Goal: Transaction & Acquisition: Purchase product/service

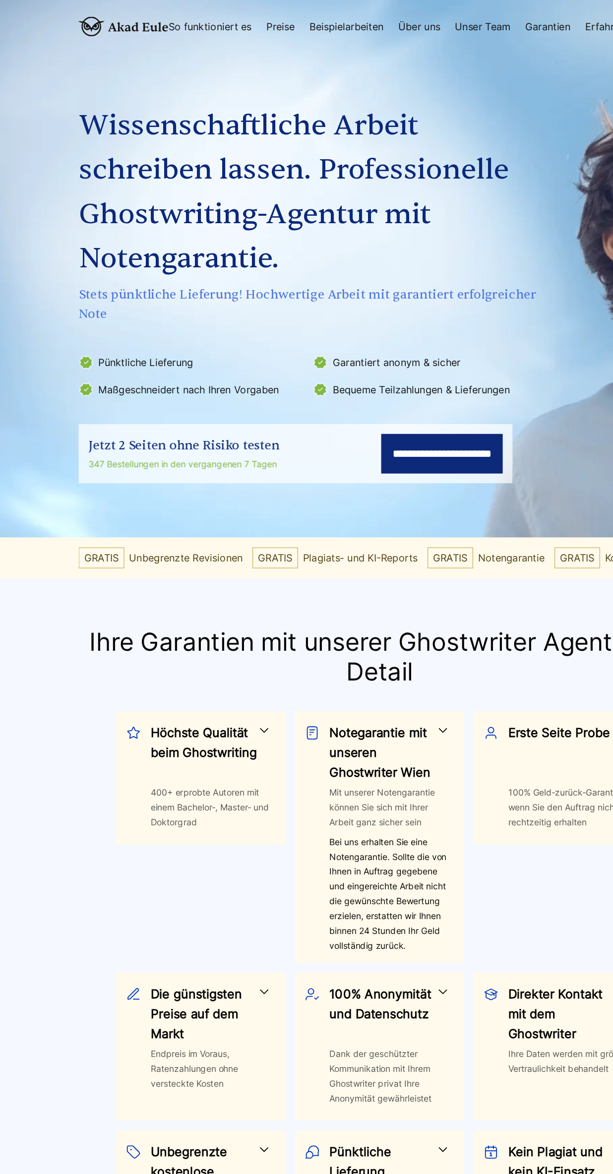
click at [358, 362] on input "**********" at bounding box center [357, 365] width 98 height 32
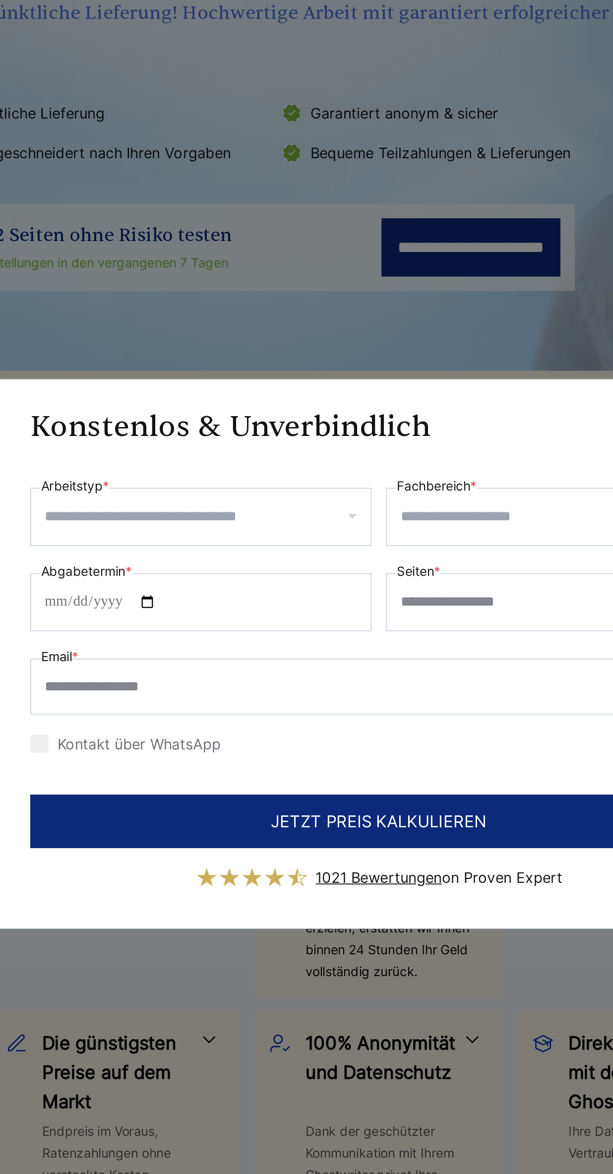
click at [302, 520] on input "Arbeitstyp *" at bounding box center [213, 512] width 178 height 16
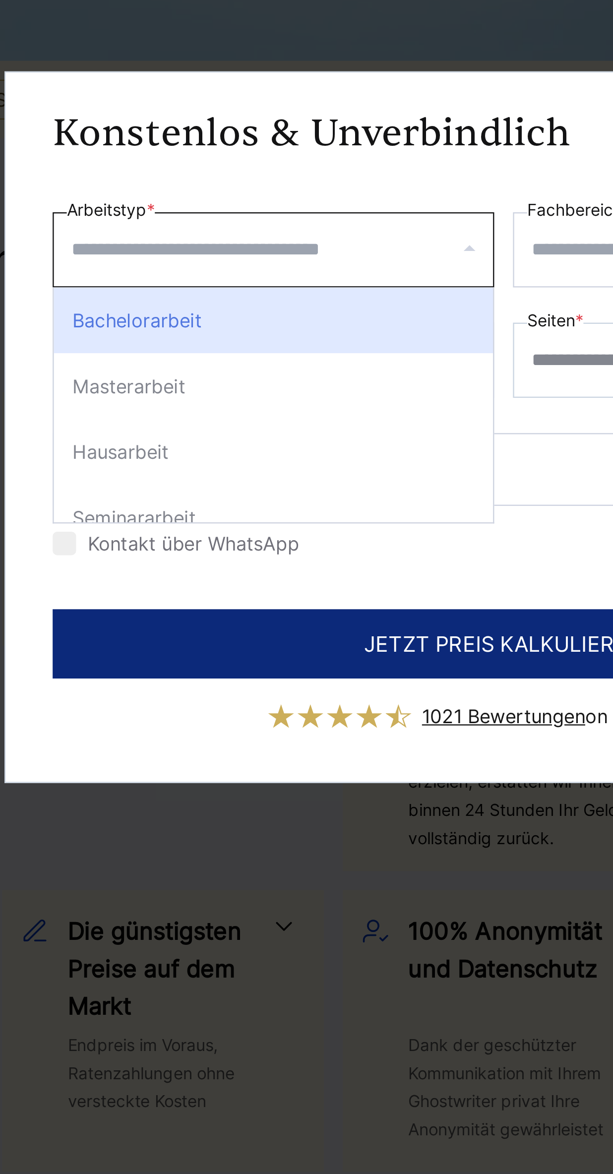
click at [269, 612] on div "Hausarbeit" at bounding box center [210, 598] width 186 height 28
select select "**"
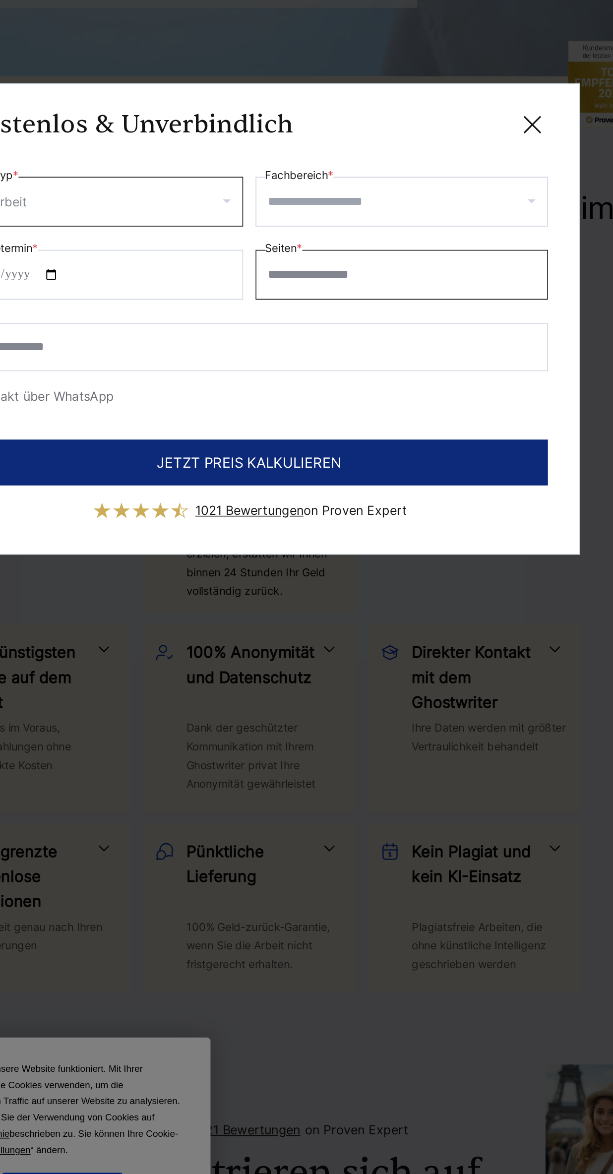
click at [436, 573] on input "Seiten *" at bounding box center [404, 559] width 187 height 32
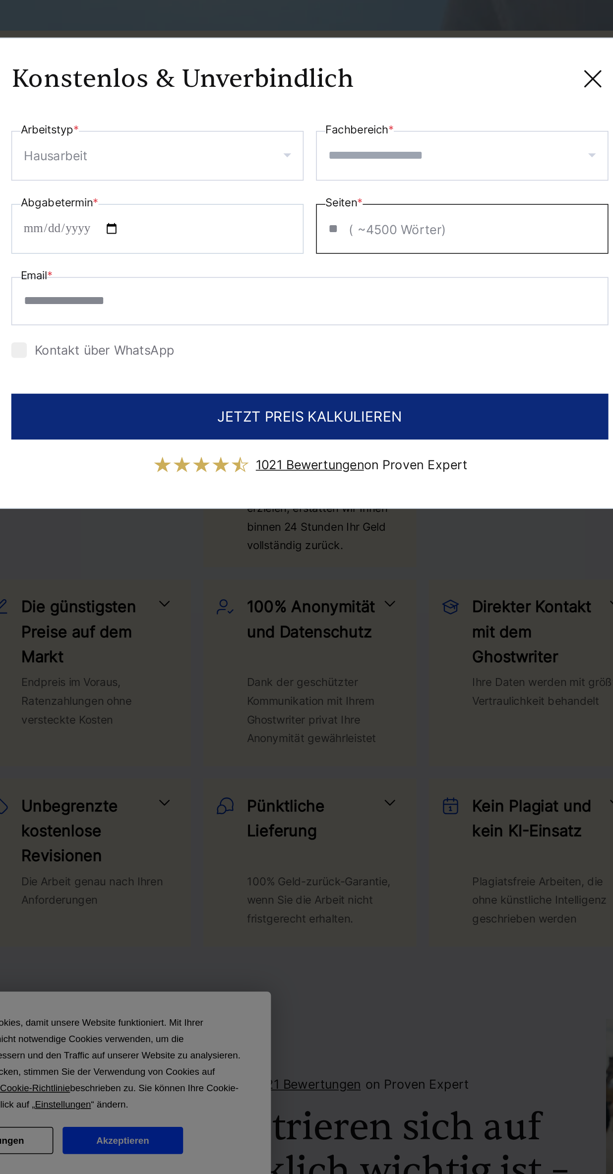
type input "**"
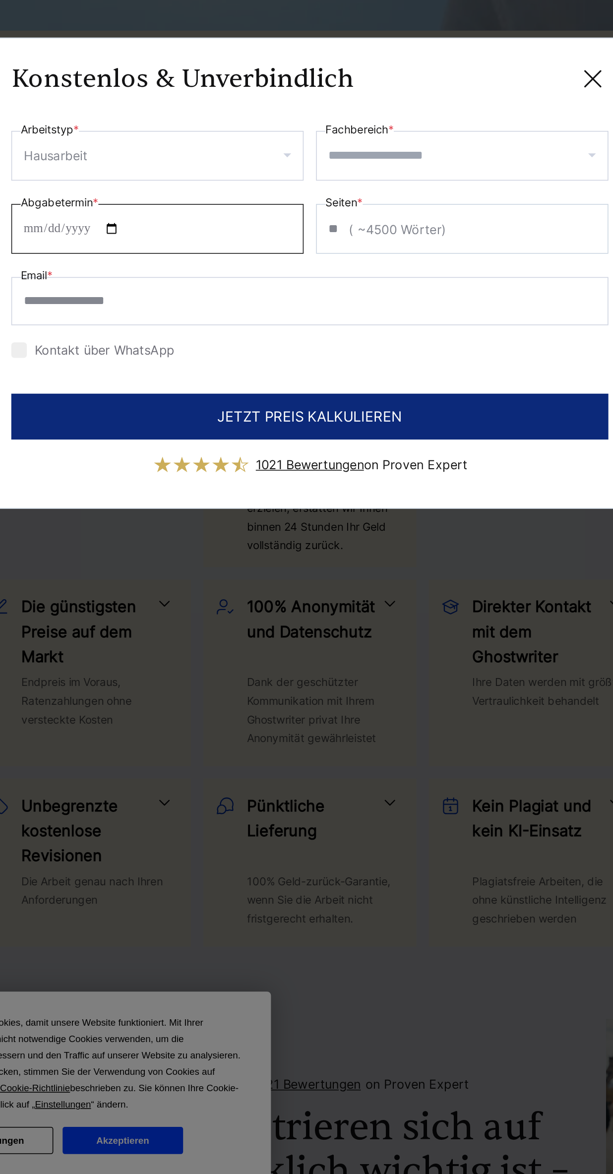
click at [303, 575] on input "Abgabetermin *" at bounding box center [209, 559] width 187 height 32
type input "**********"
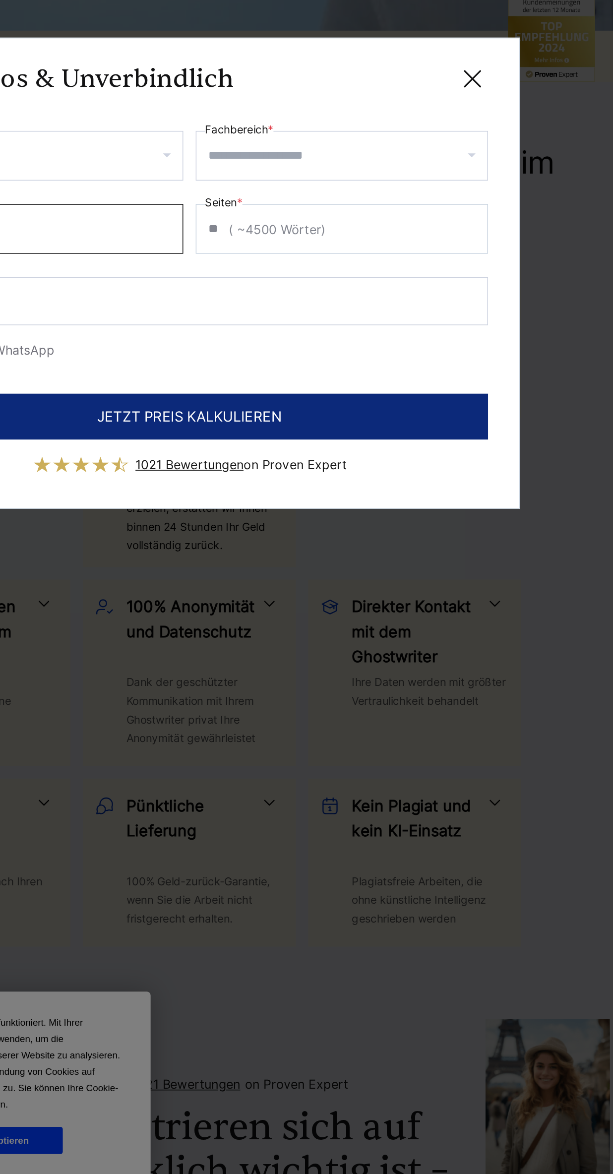
click at [478, 520] on input "Fachbereich *" at bounding box center [407, 512] width 178 height 16
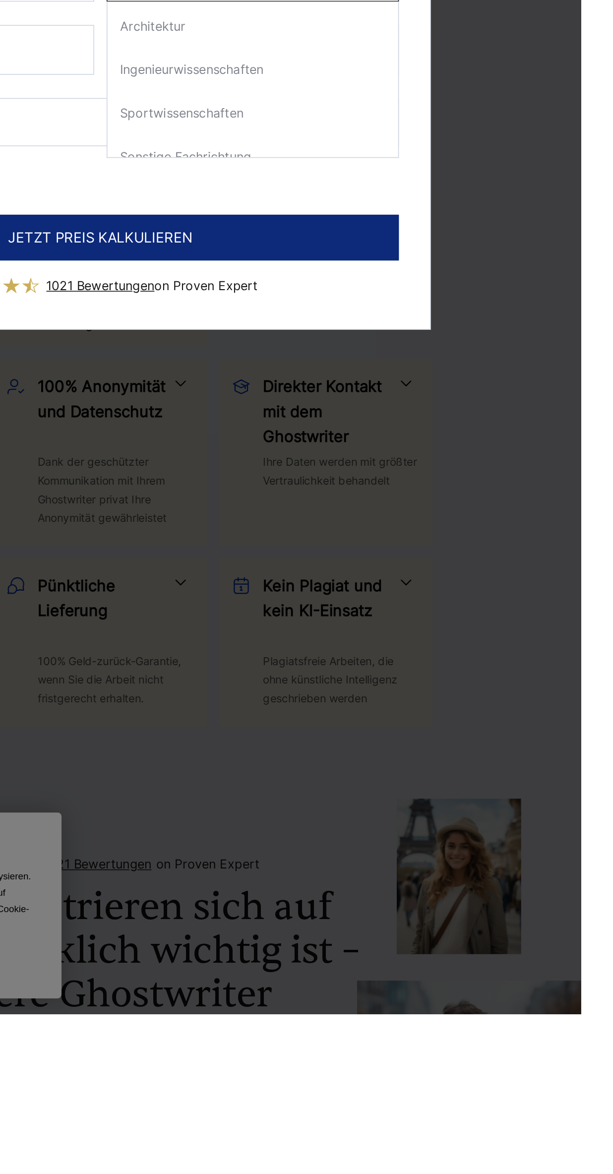
scroll to position [243, 0]
click at [497, 591] on div "Sportwissenschaften" at bounding box center [404, 577] width 186 height 28
select select "**"
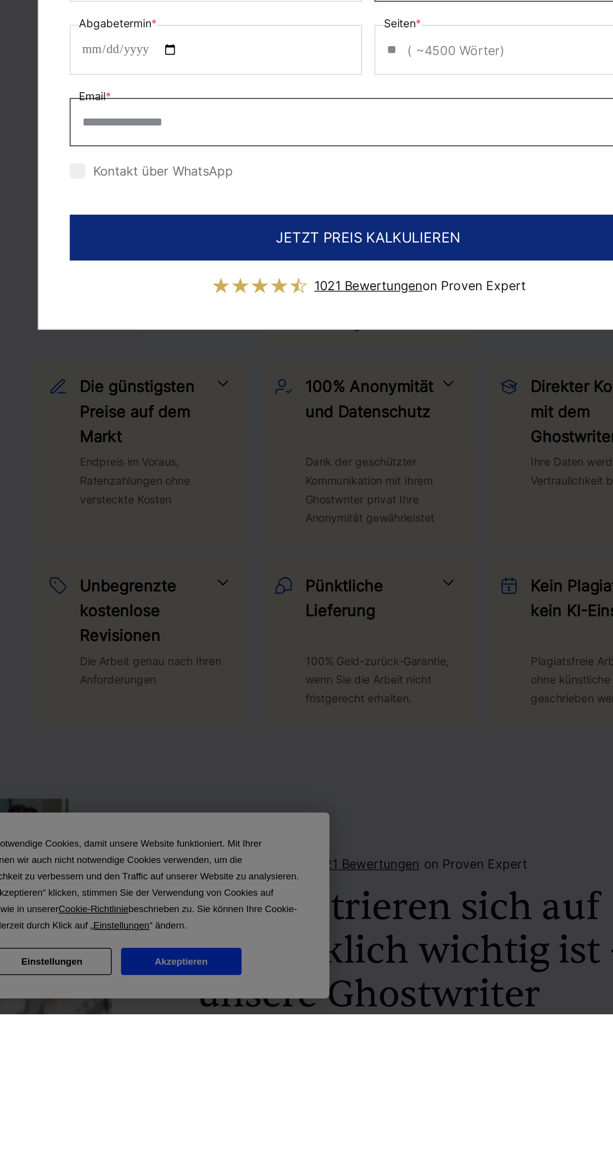
click at [251, 621] on input "Email *" at bounding box center [306, 605] width 381 height 31
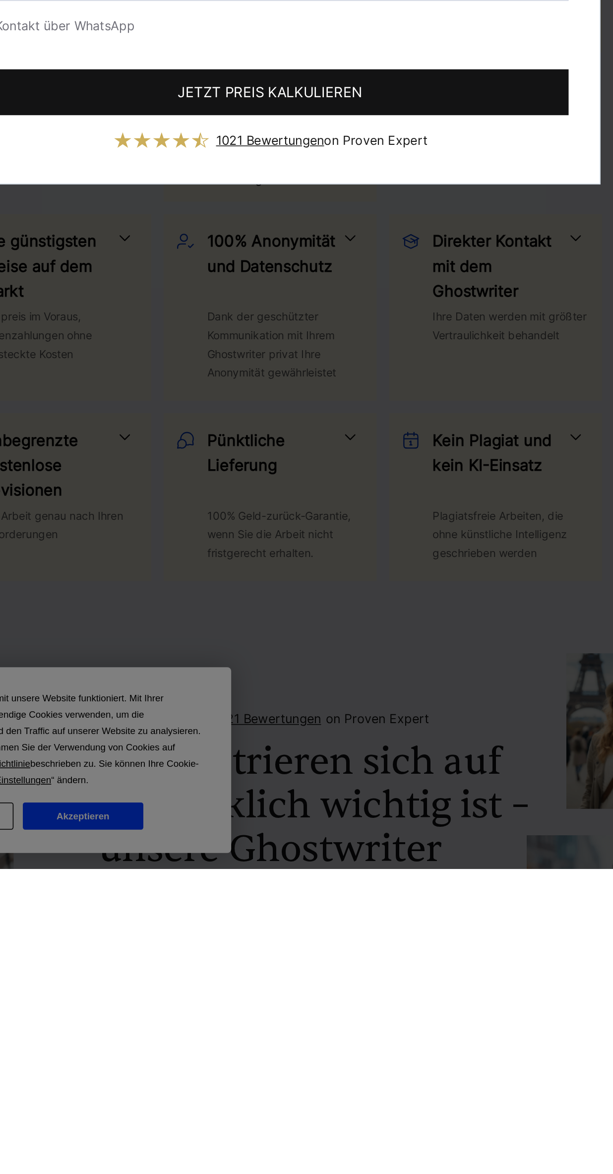
click at [497, 693] on button "JETZT PREIS KALKULIEREN" at bounding box center [306, 678] width 381 height 29
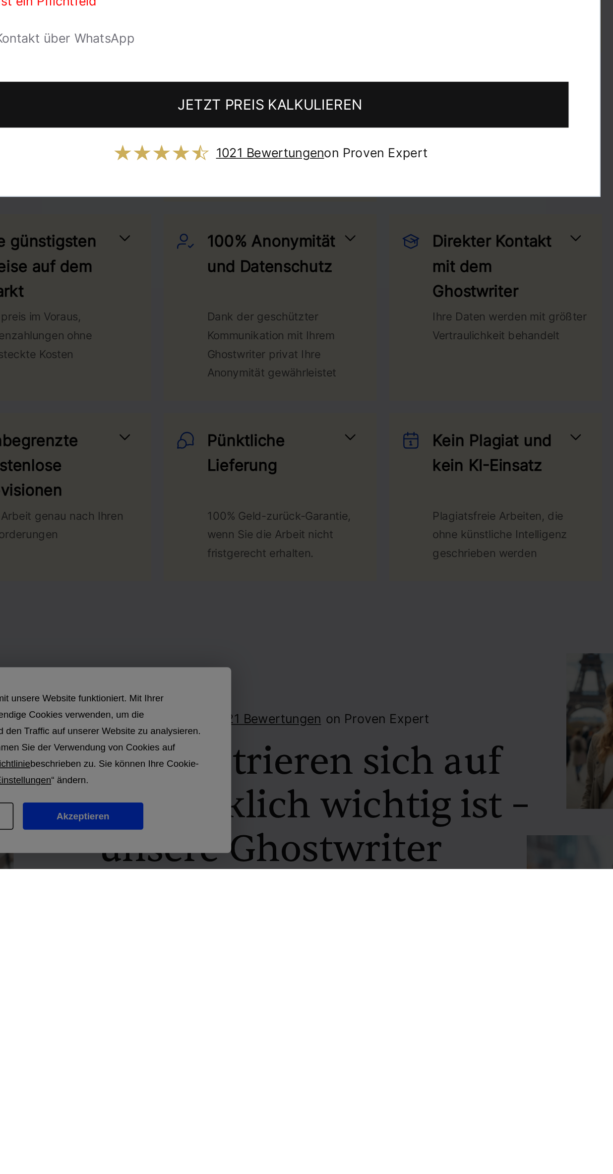
scroll to position [149, 0]
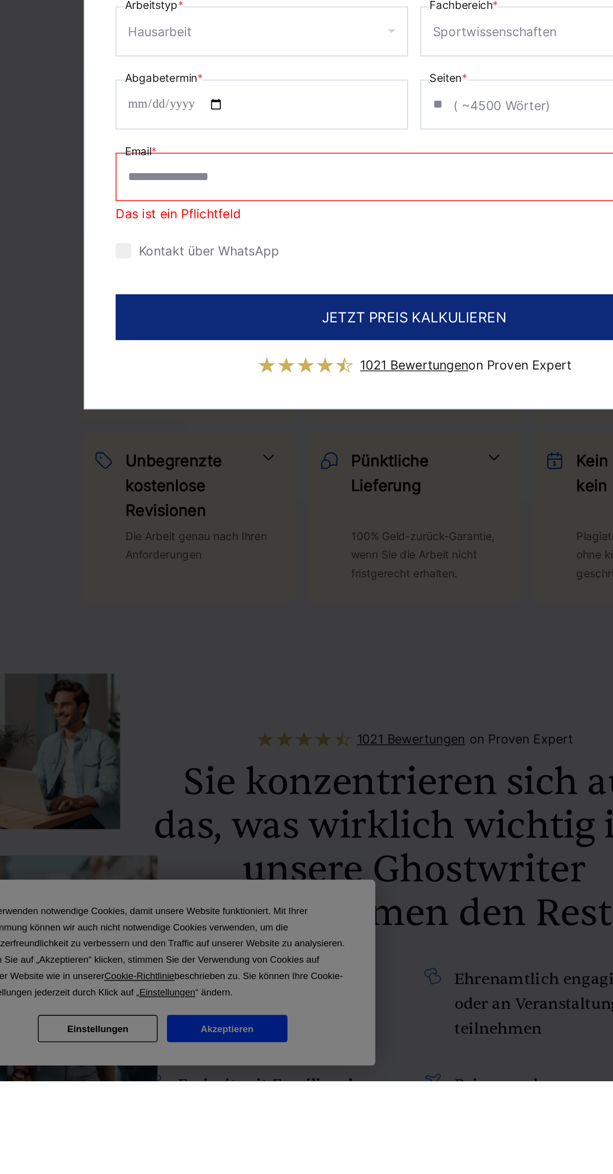
click at [199, 613] on input "Email *" at bounding box center [306, 597] width 381 height 31
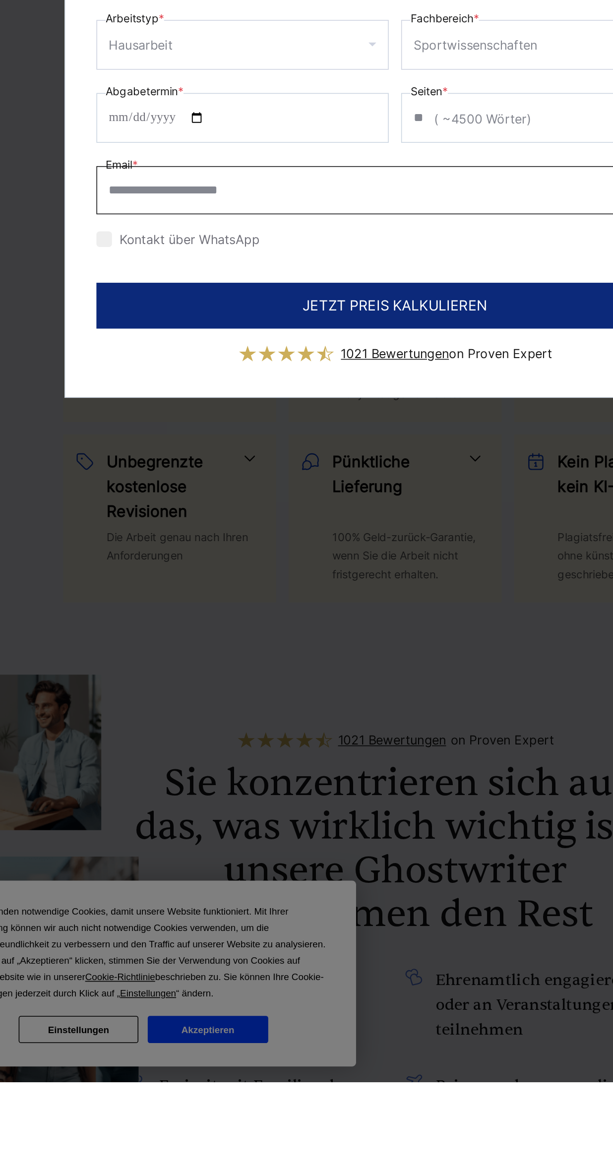
click at [192, 621] on input "**********" at bounding box center [306, 605] width 381 height 31
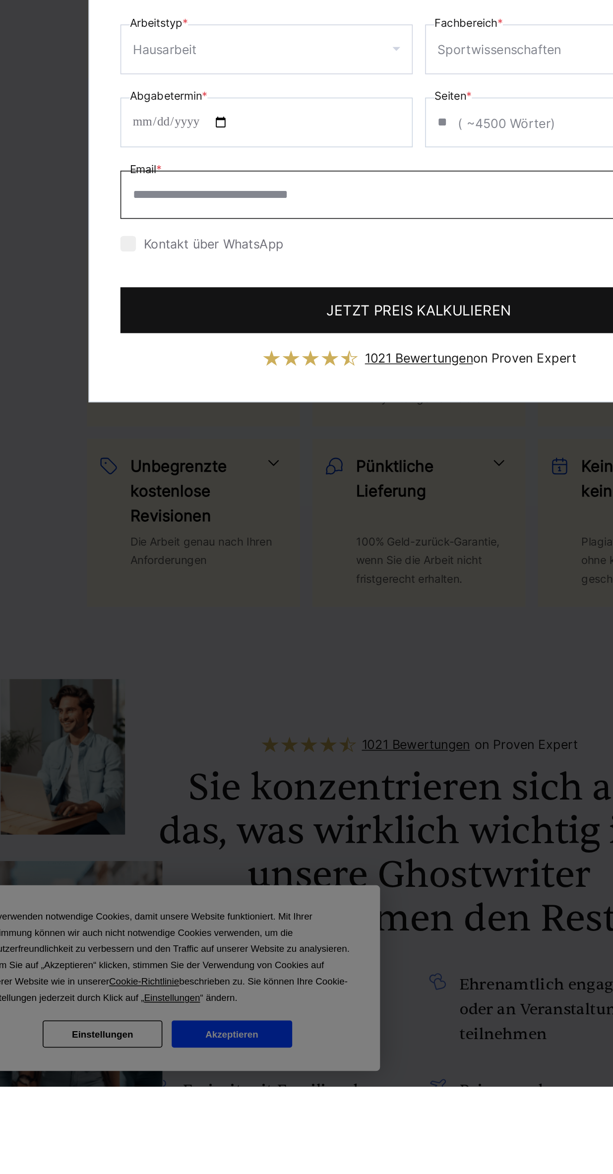
type input "**********"
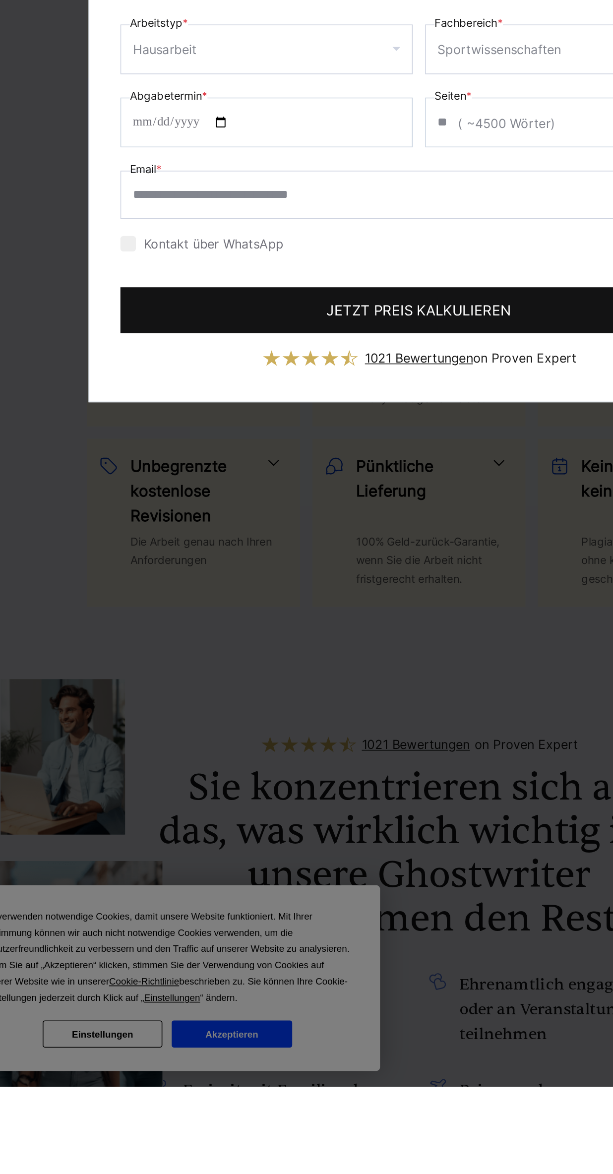
click at [497, 693] on button "JETZT PREIS KALKULIEREN" at bounding box center [306, 678] width 381 height 29
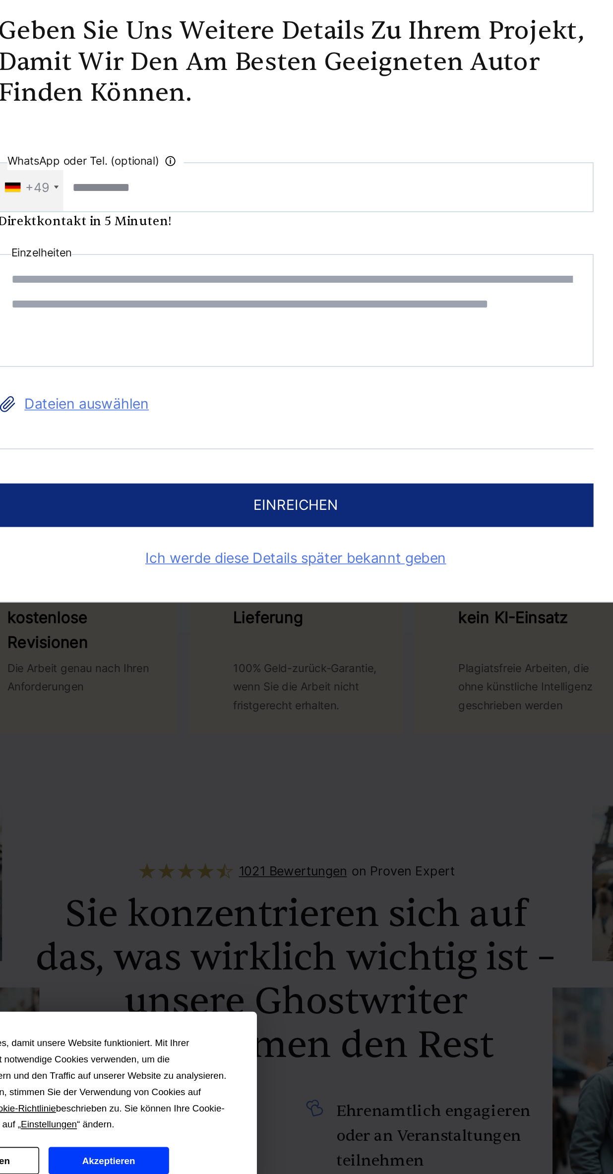
scroll to position [445, 0]
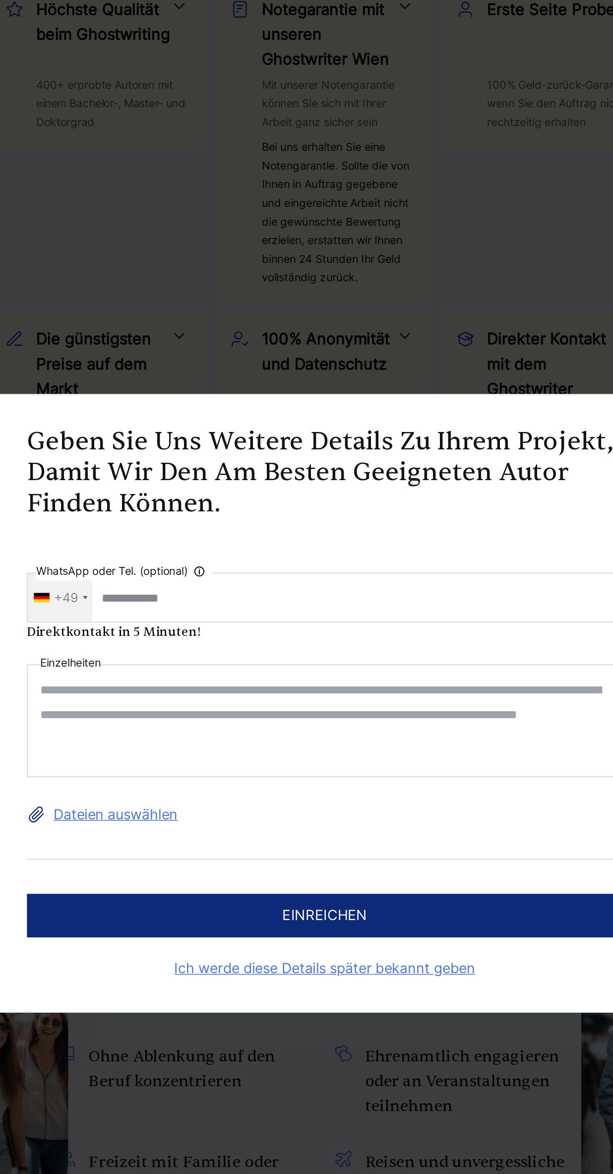
click at [381, 618] on textarea at bounding box center [307, 598] width 380 height 72
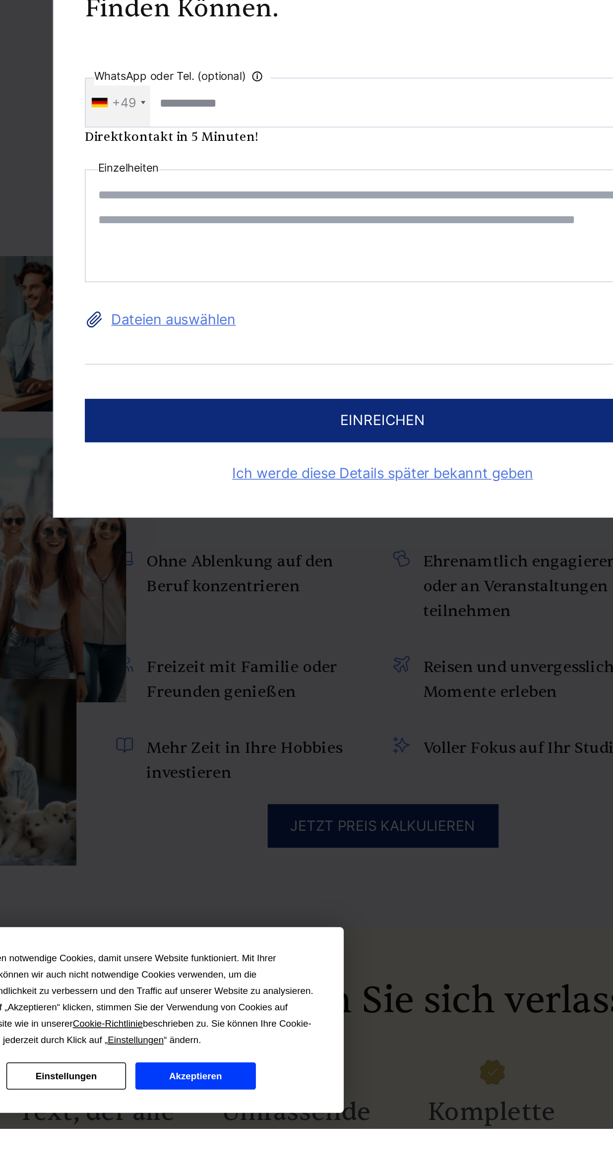
type textarea "*"
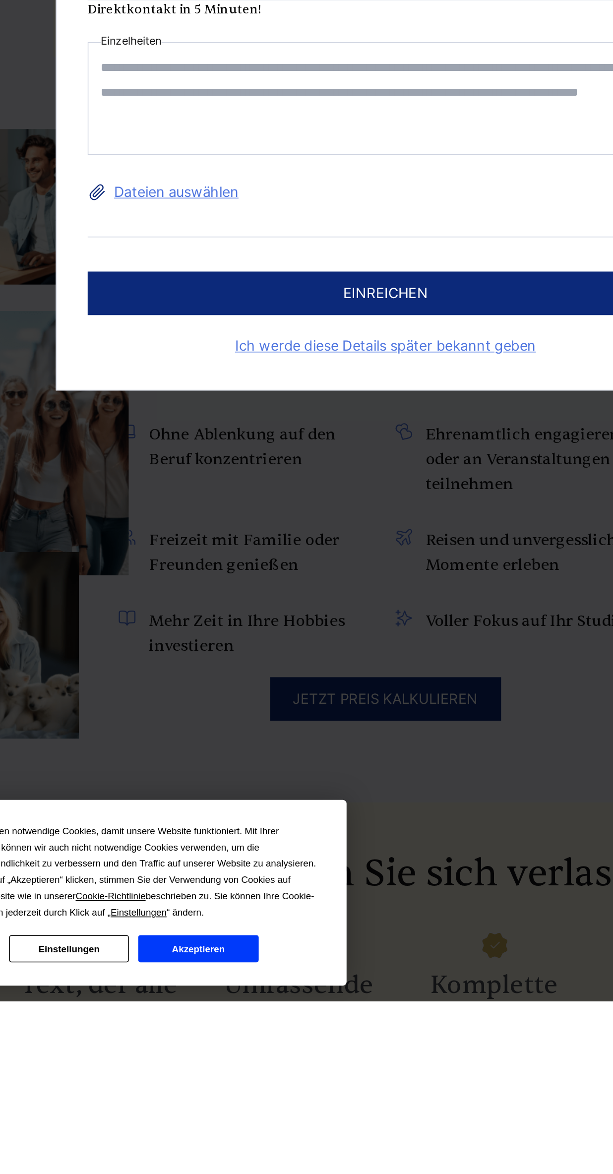
click at [195, 666] on label "Dateien auswählen" at bounding box center [307, 658] width 380 height 16
click at [0, 0] on input "Dateien auswählen" at bounding box center [0, 0] width 0 height 0
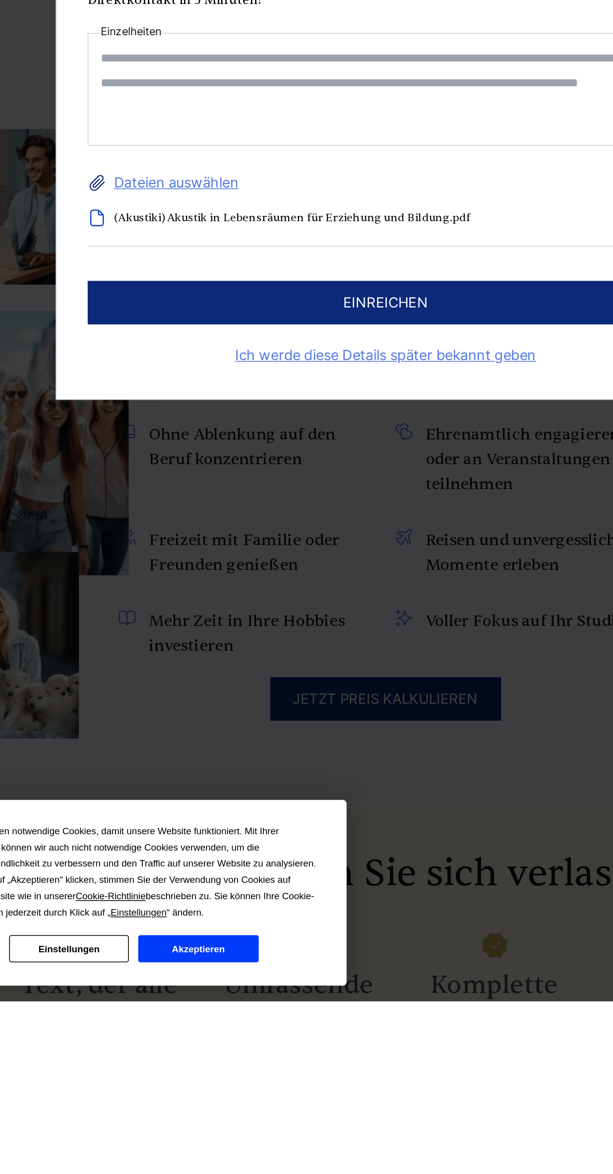
scroll to position [483, 0]
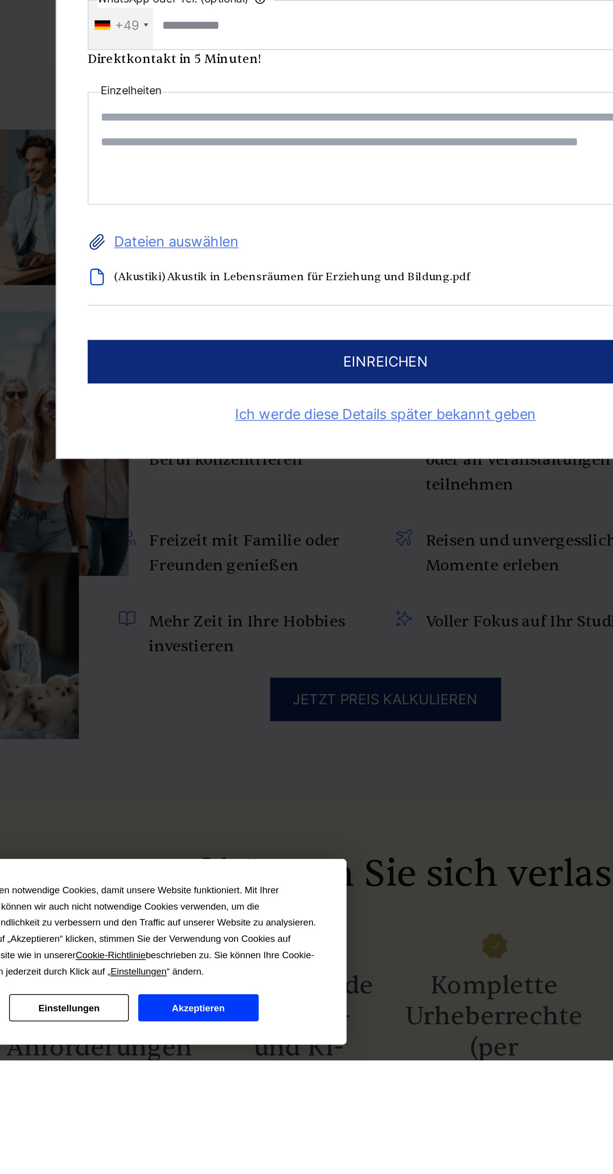
click at [197, 660] on label "Dateien auswählen" at bounding box center [307, 652] width 380 height 16
click at [0, 0] on input "Dateien auswählen" at bounding box center [0, 0] width 0 height 0
click at [269, 597] on textarea at bounding box center [307, 593] width 380 height 72
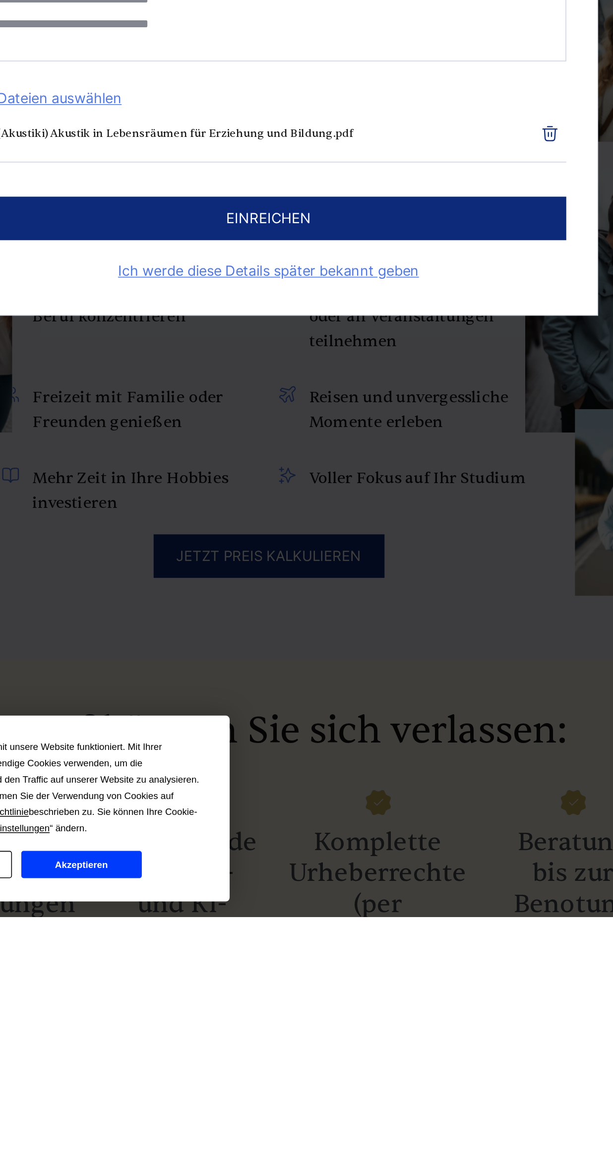
scroll to position [0, 0]
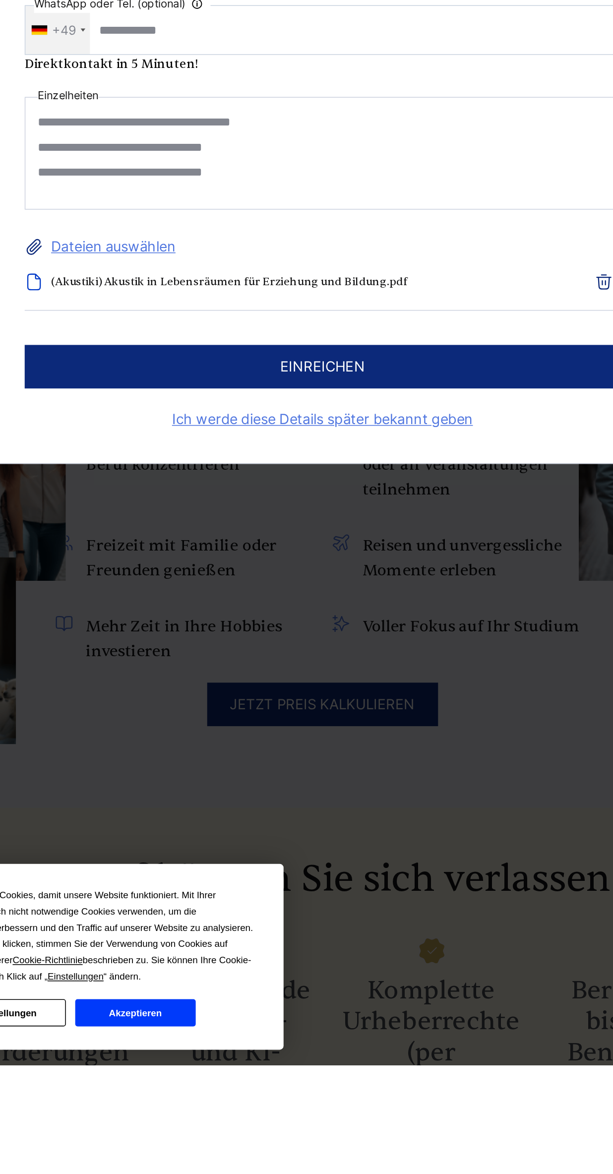
click at [138, 606] on textarea "**********" at bounding box center [307, 593] width 380 height 72
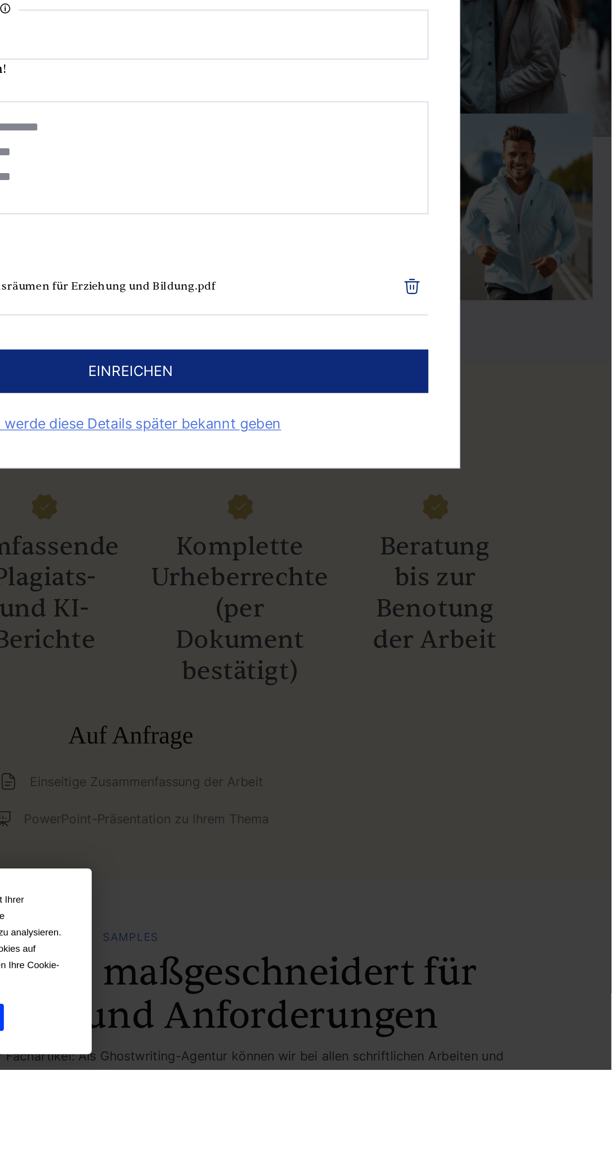
click at [492, 681] on icon "button" at bounding box center [486, 675] width 12 height 12
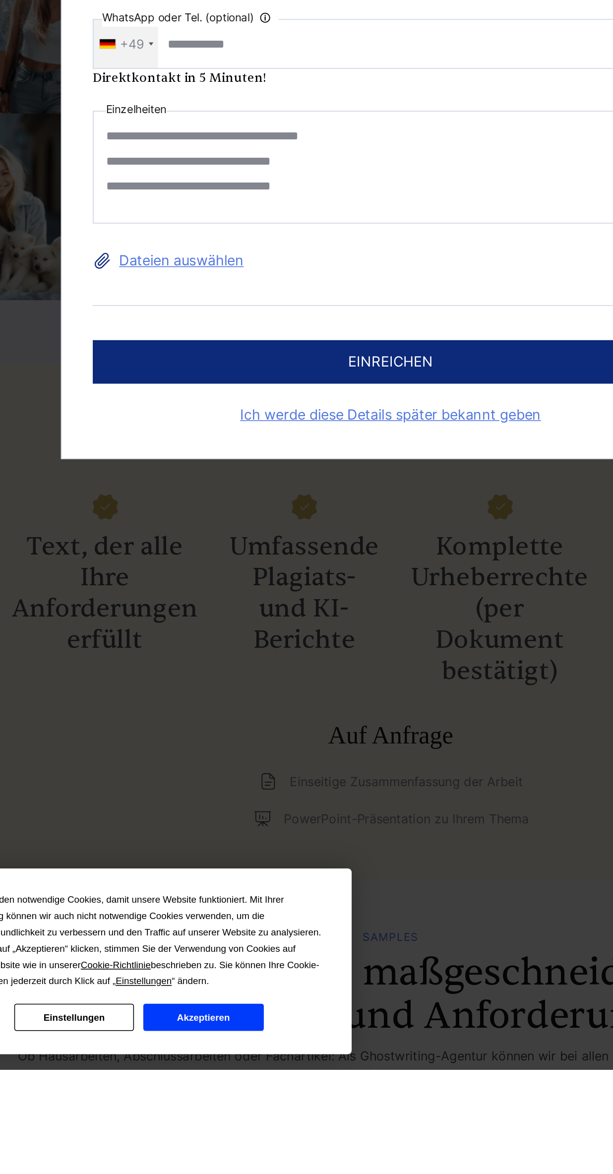
click at [140, 605] on textarea "**********" at bounding box center [307, 598] width 380 height 72
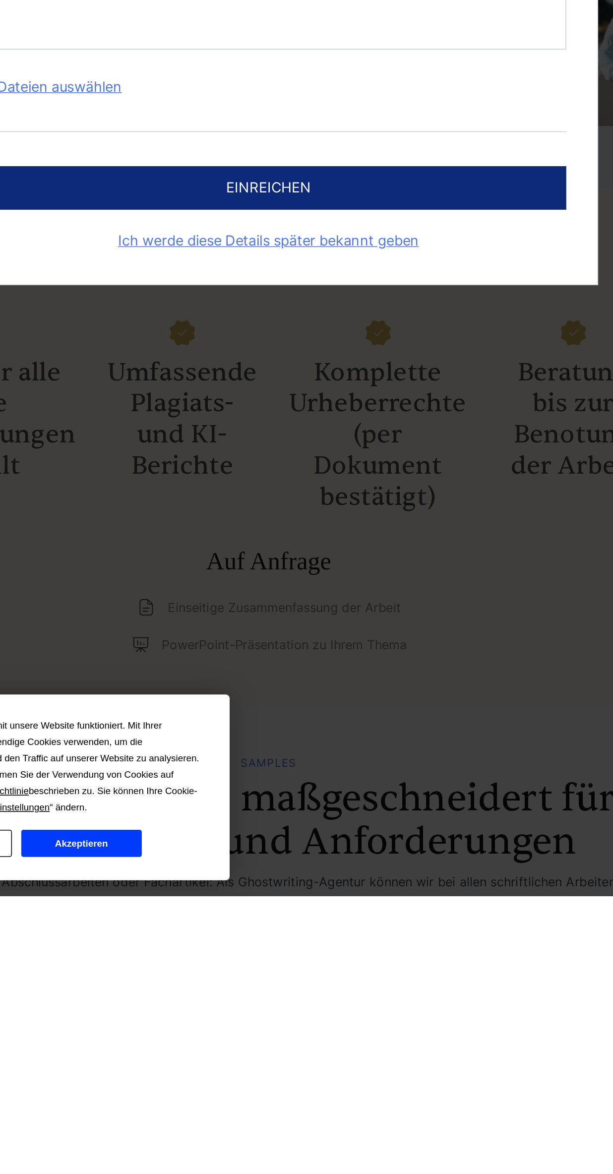
scroll to position [769, 0]
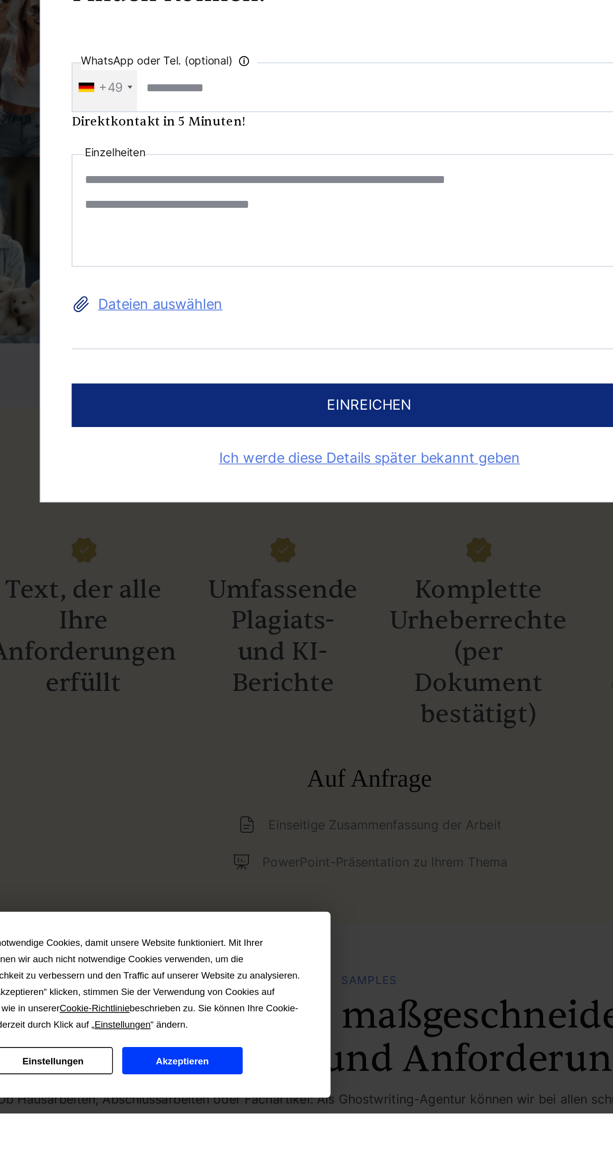
click at [136, 617] on textarea "**********" at bounding box center [307, 598] width 380 height 72
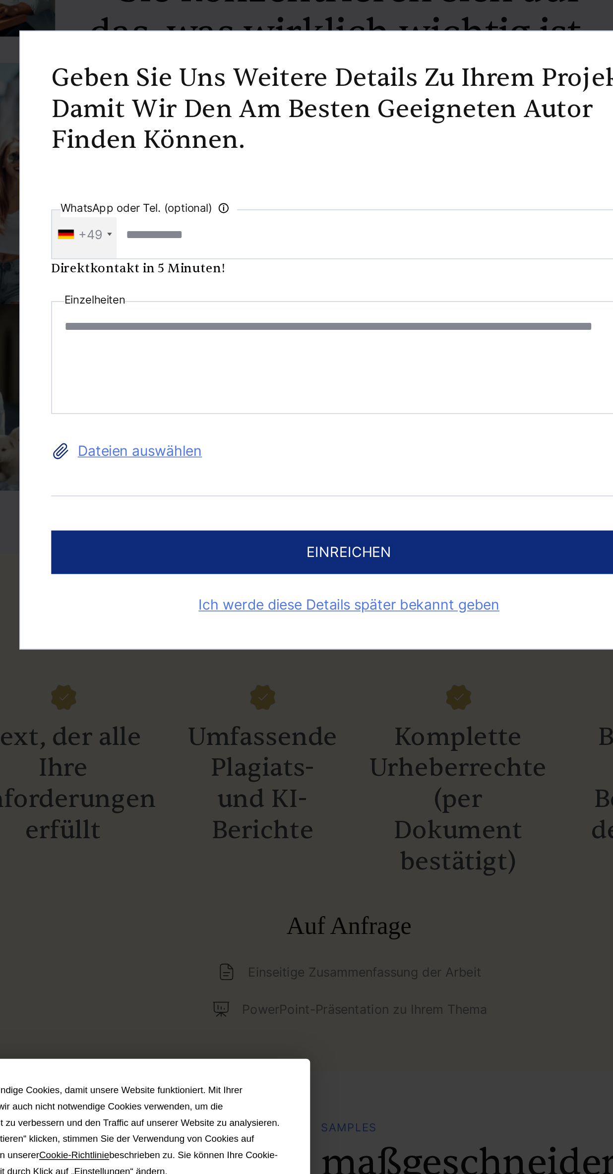
click at [239, 619] on textarea "**********" at bounding box center [307, 598] width 380 height 72
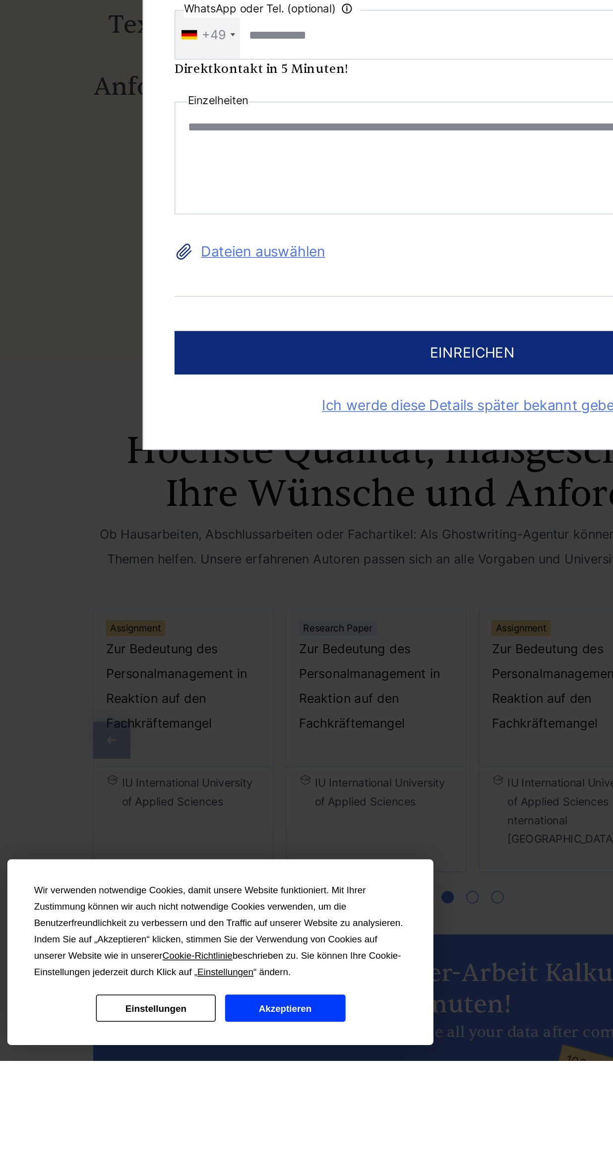
scroll to position [1096, 0]
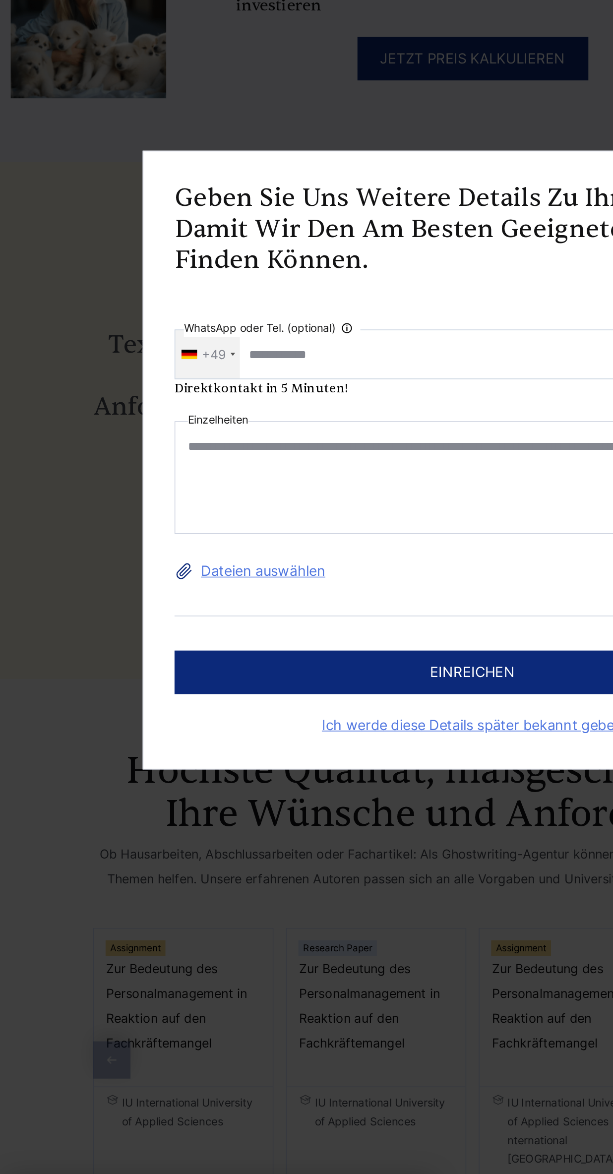
click at [157, 598] on textarea "**********" at bounding box center [307, 598] width 380 height 72
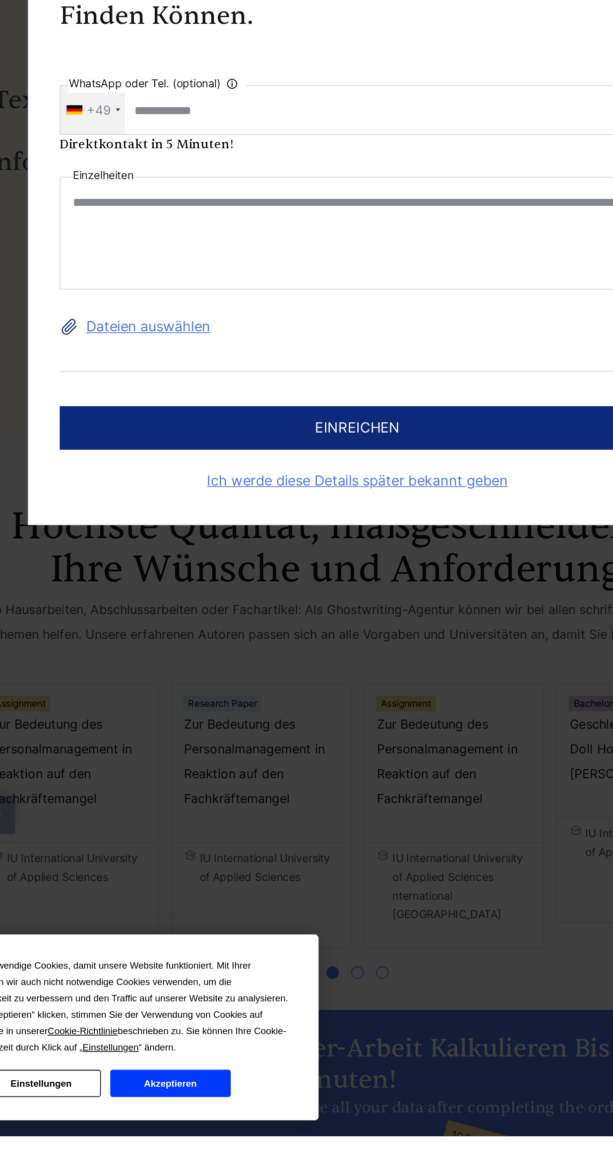
paste textarea "**********"
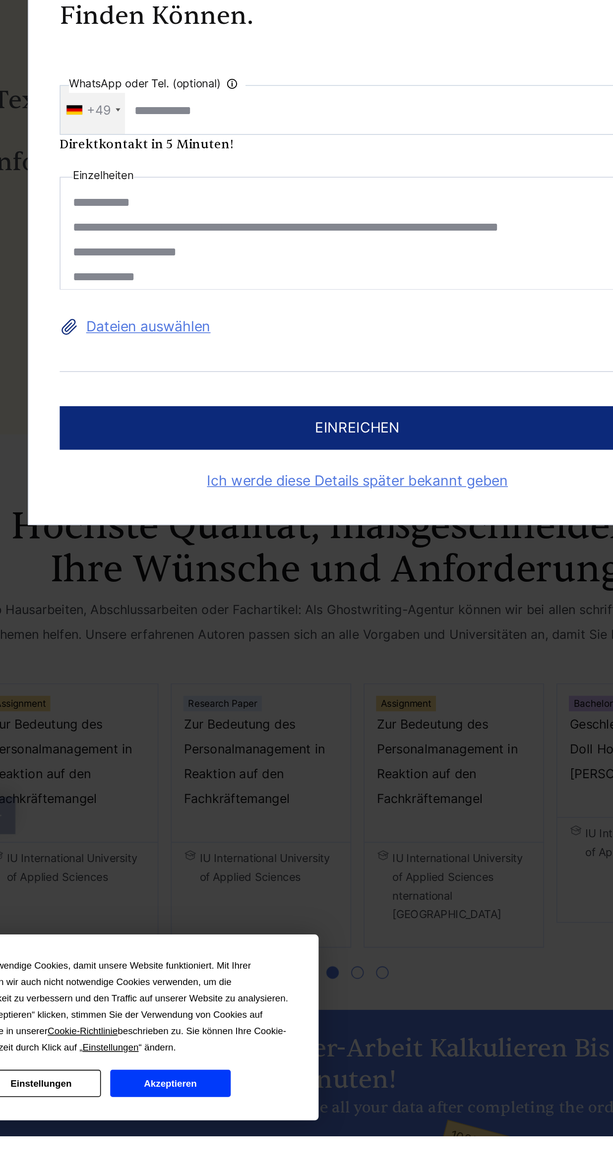
scroll to position [680, 0]
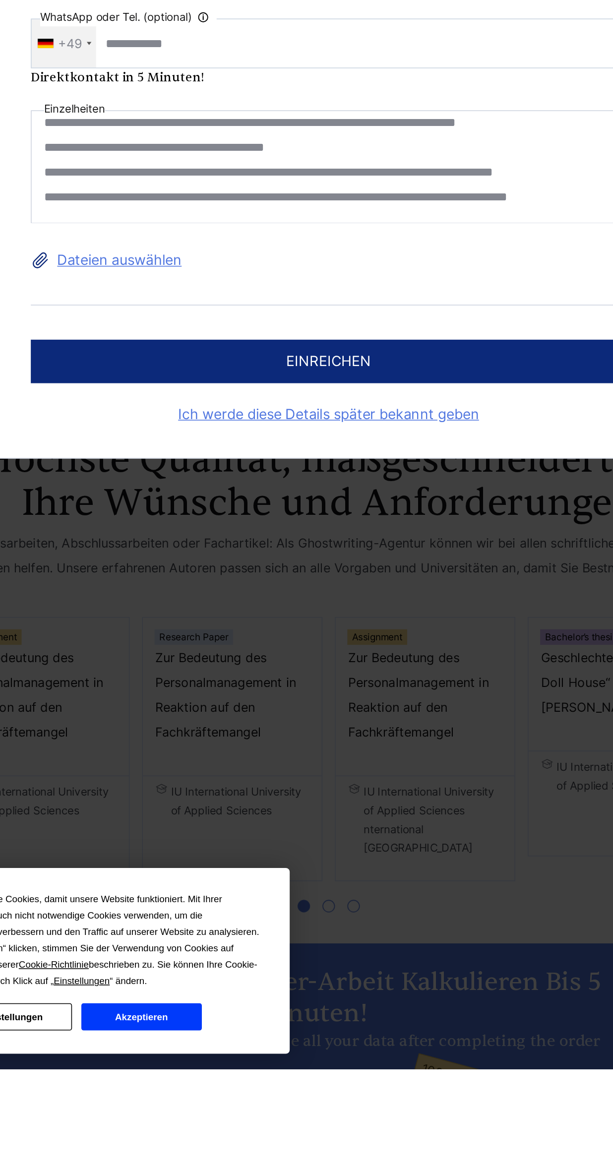
type textarea "**********"
click at [376, 737] on button "einreichen" at bounding box center [307, 723] width 380 height 28
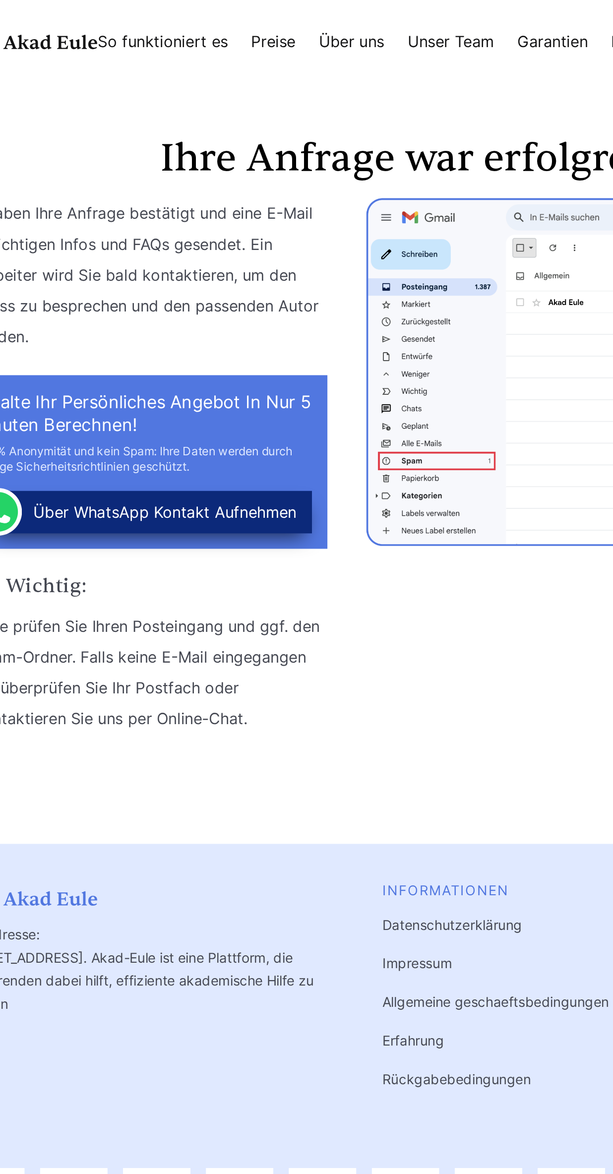
click at [239, 20] on link "Preise" at bounding box center [227, 21] width 23 height 8
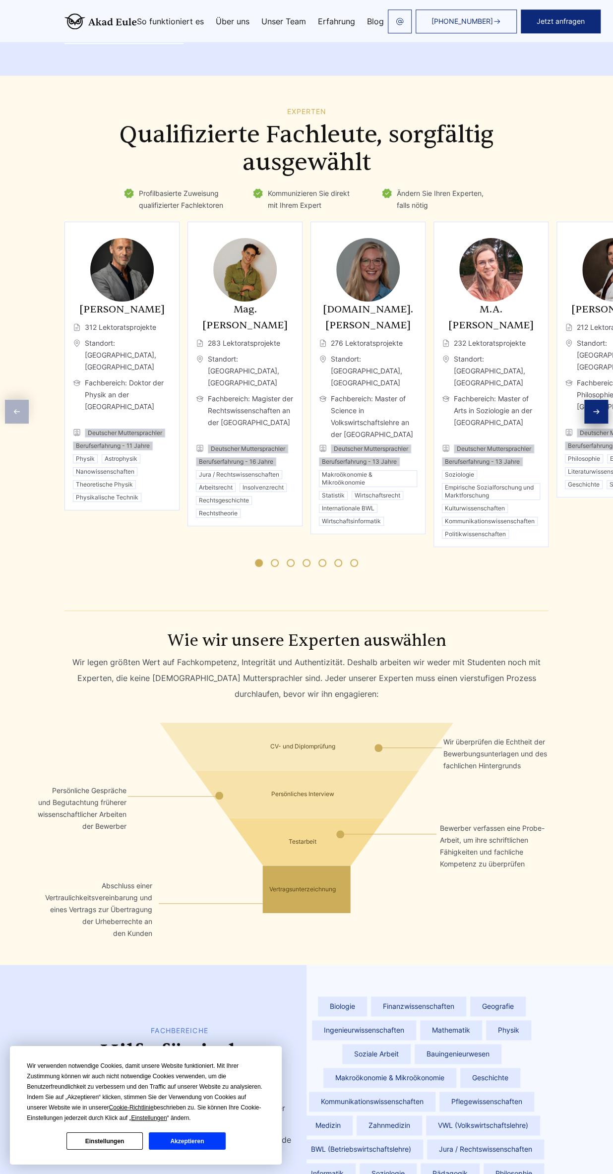
scroll to position [1476, 0]
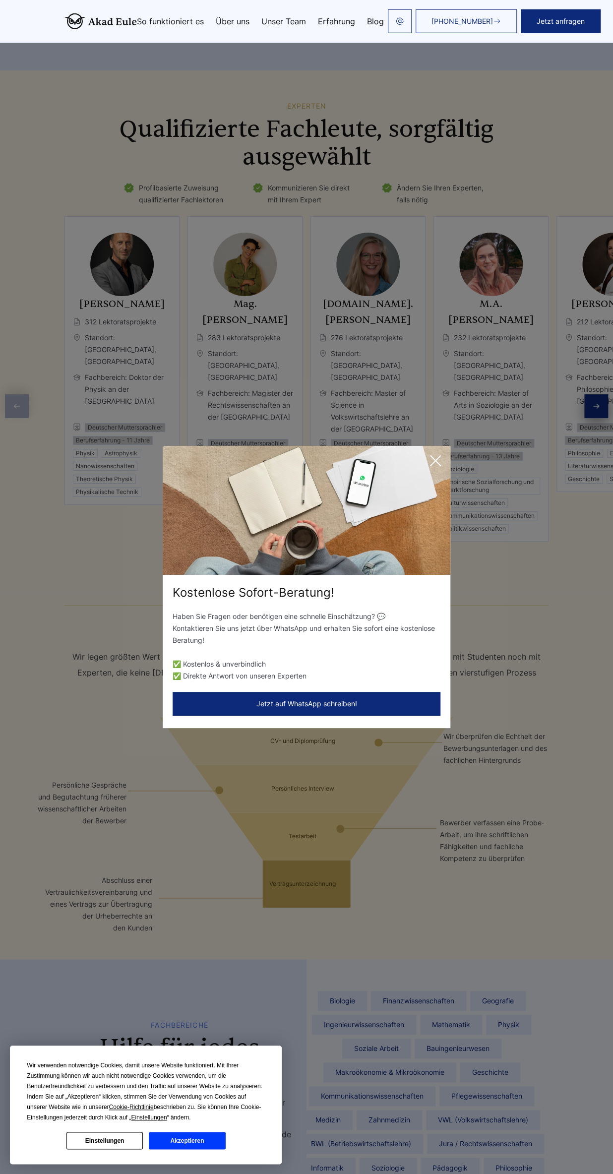
click at [440, 466] on icon at bounding box center [436, 461] width 10 height 10
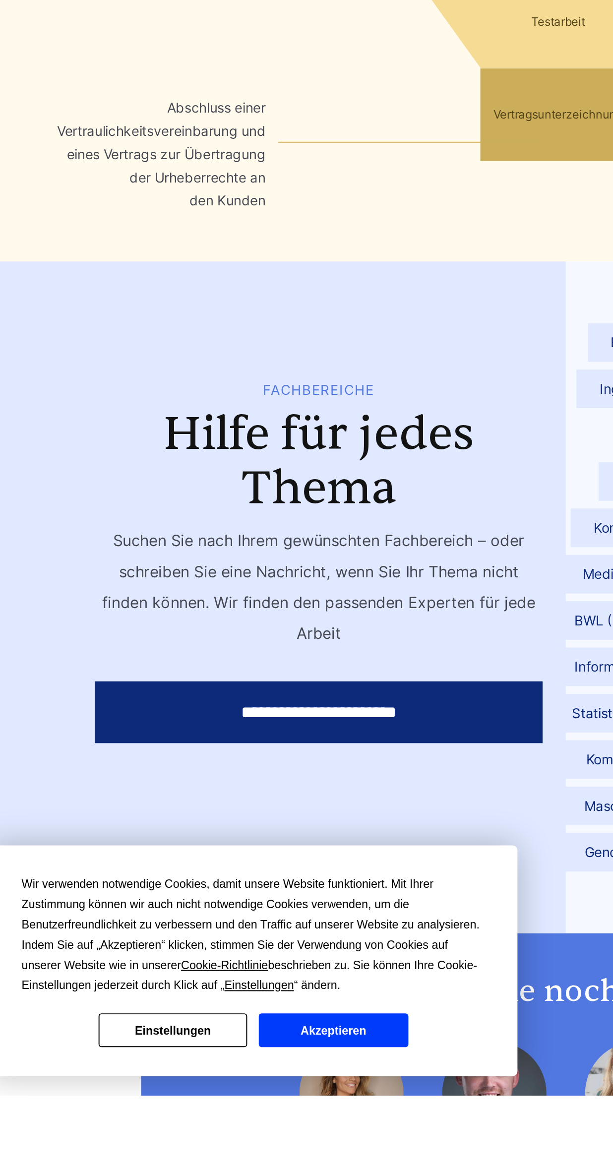
scroll to position [1692, 0]
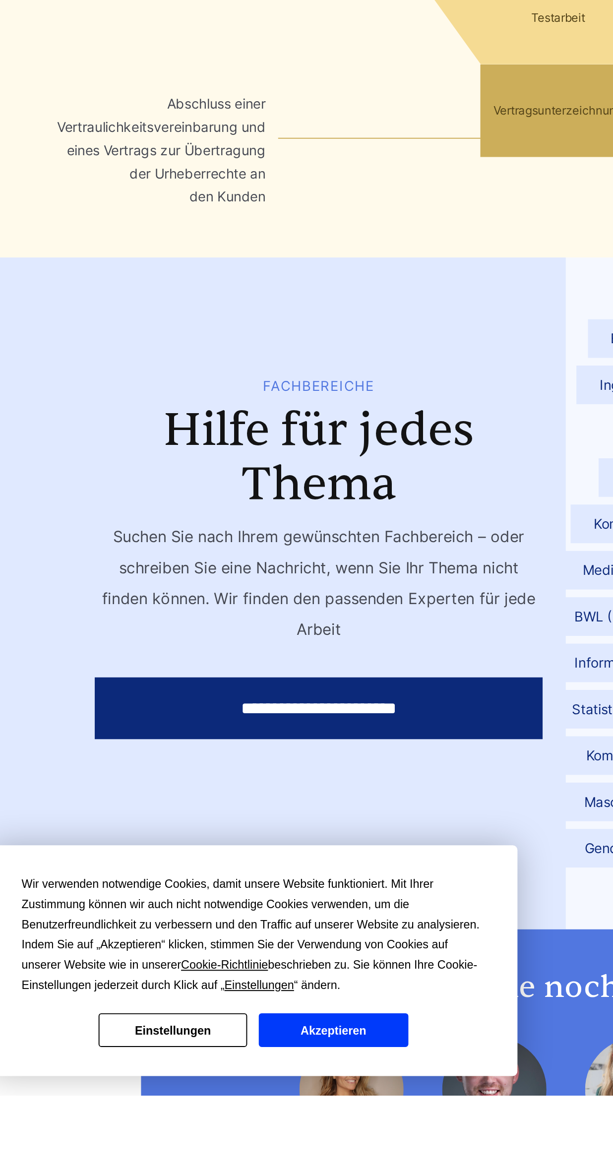
click at [200, 1142] on button "Akzeptieren" at bounding box center [187, 1140] width 76 height 17
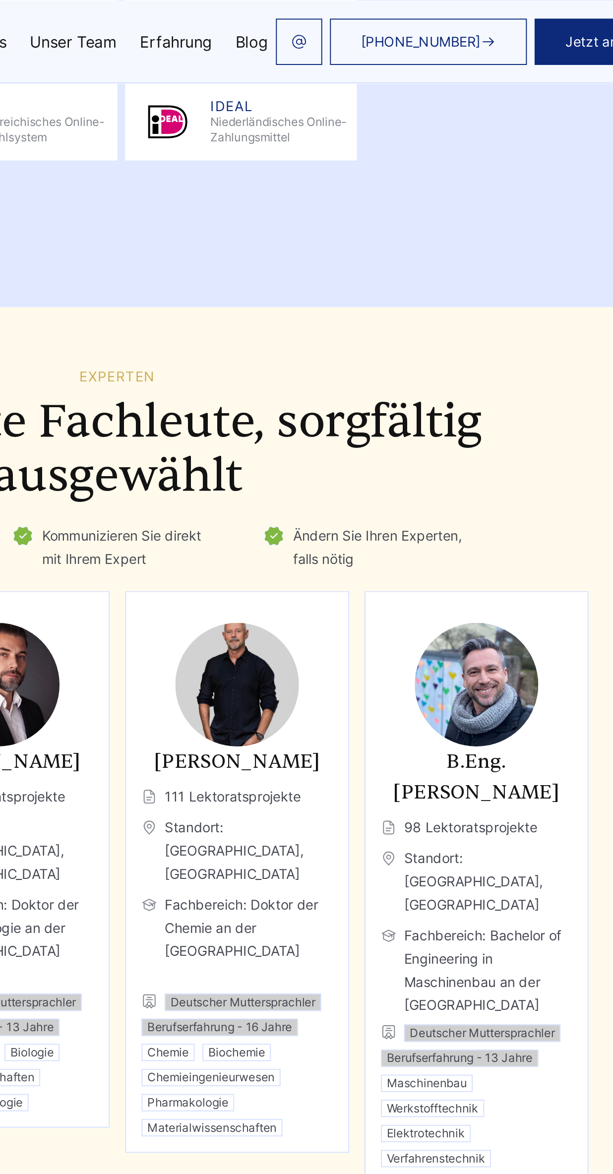
scroll to position [1386, 0]
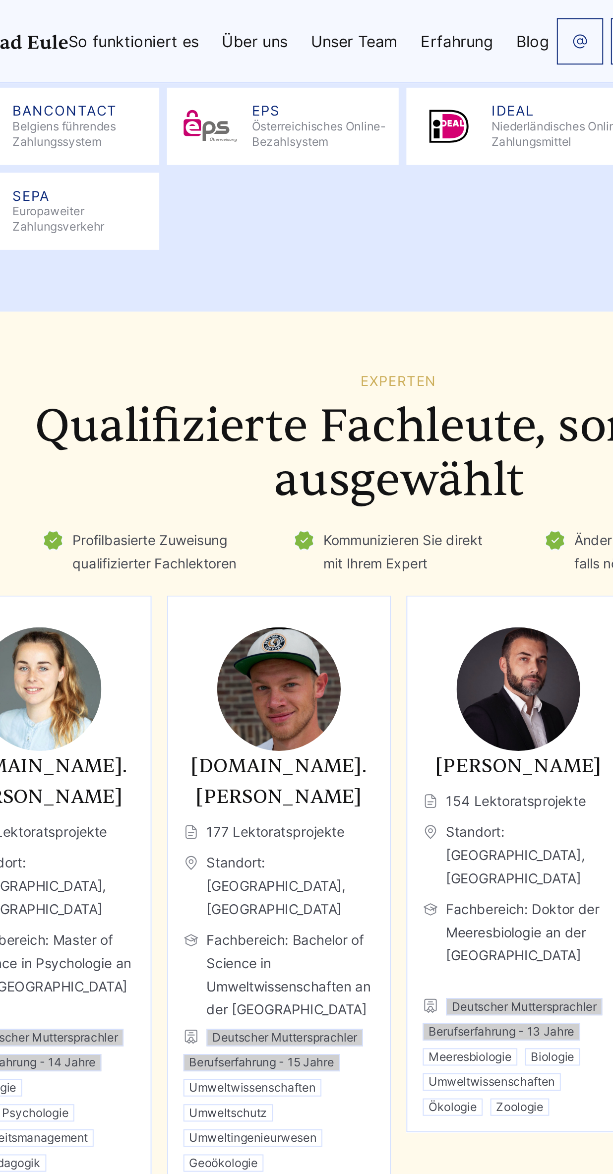
click at [334, 225] on h2 "Qualifizierte Fachleute, sorgfältig ausgewählt" at bounding box center [306, 233] width 484 height 56
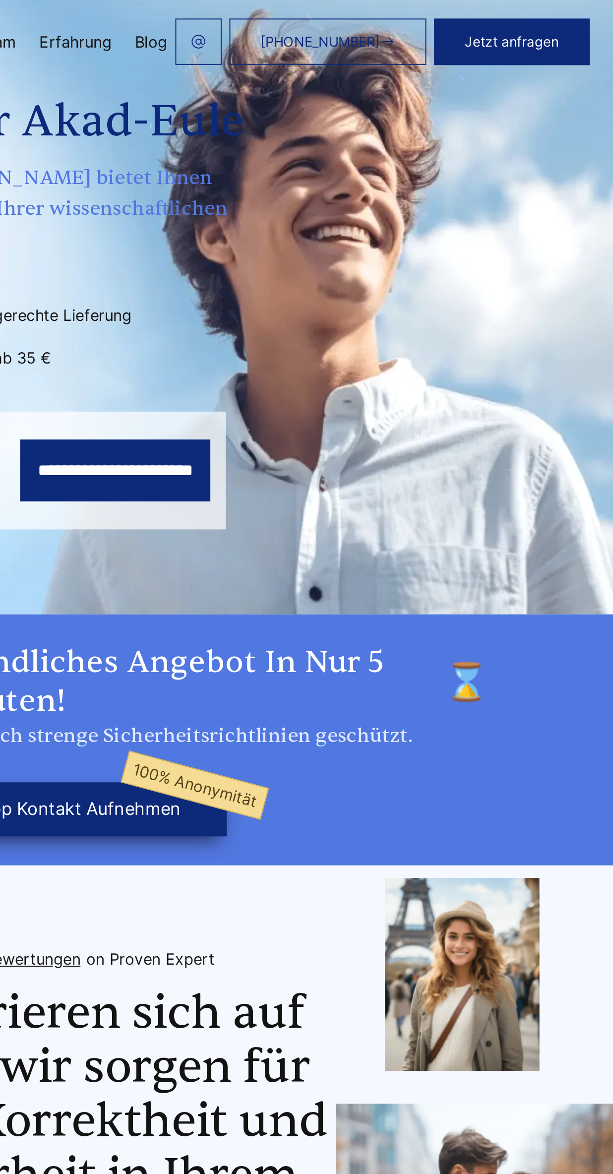
scroll to position [0, 0]
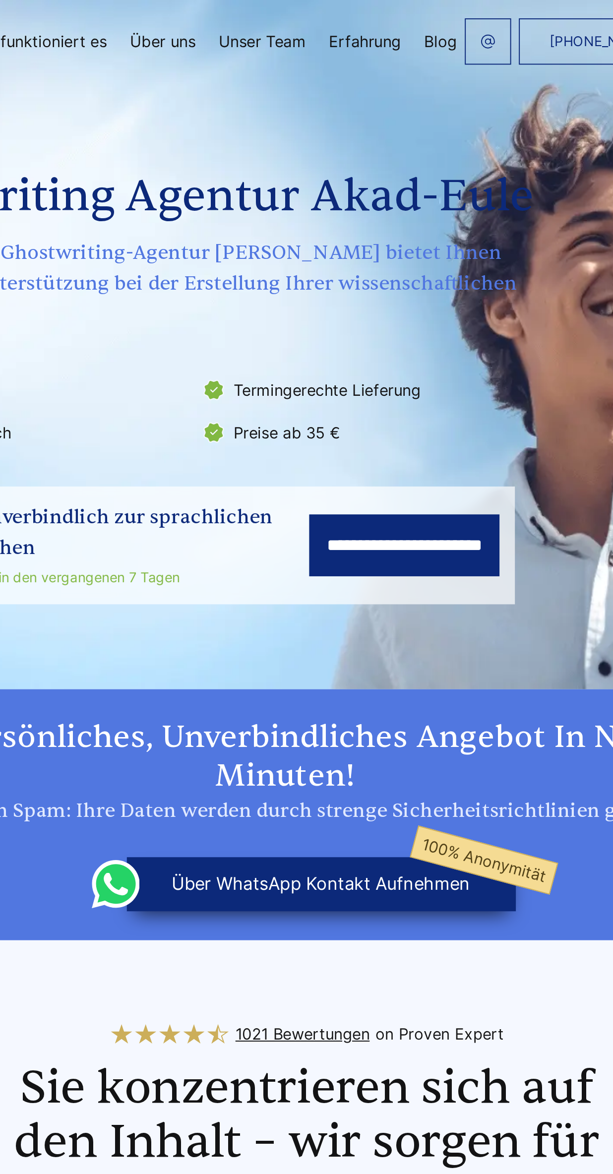
click at [291, 22] on link "Unser Team" at bounding box center [283, 21] width 45 height 8
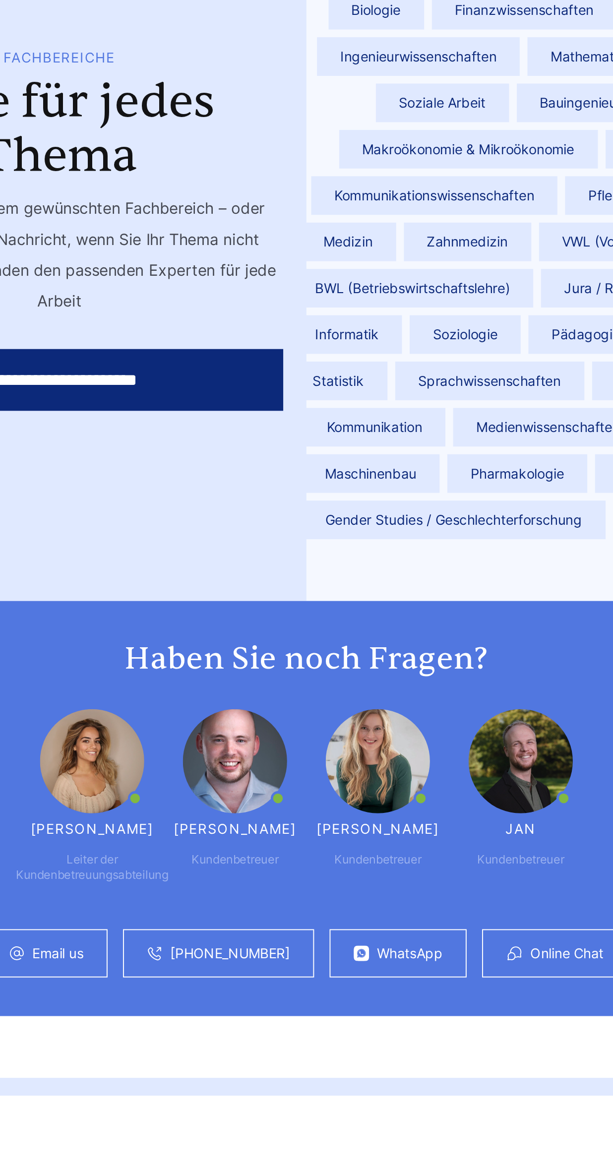
scroll to position [1869, 0]
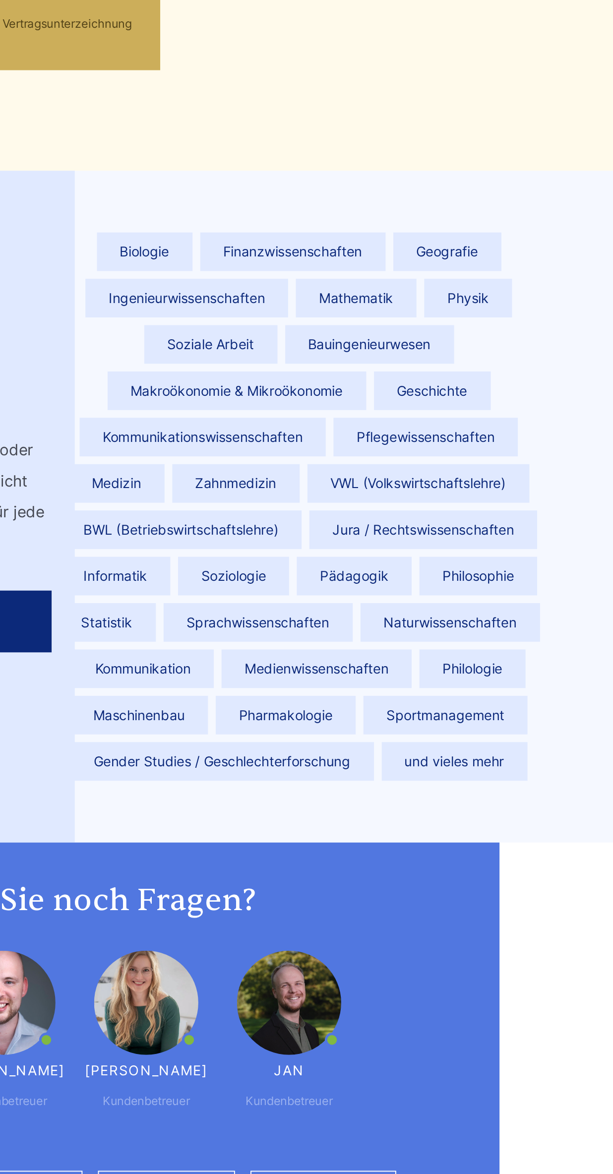
click at [456, 765] on span "Pädagogik" at bounding box center [450, 775] width 59 height 20
click at [451, 765] on span "Pädagogik" at bounding box center [450, 775] width 59 height 20
click at [458, 765] on span "Pädagogik" at bounding box center [450, 775] width 59 height 20
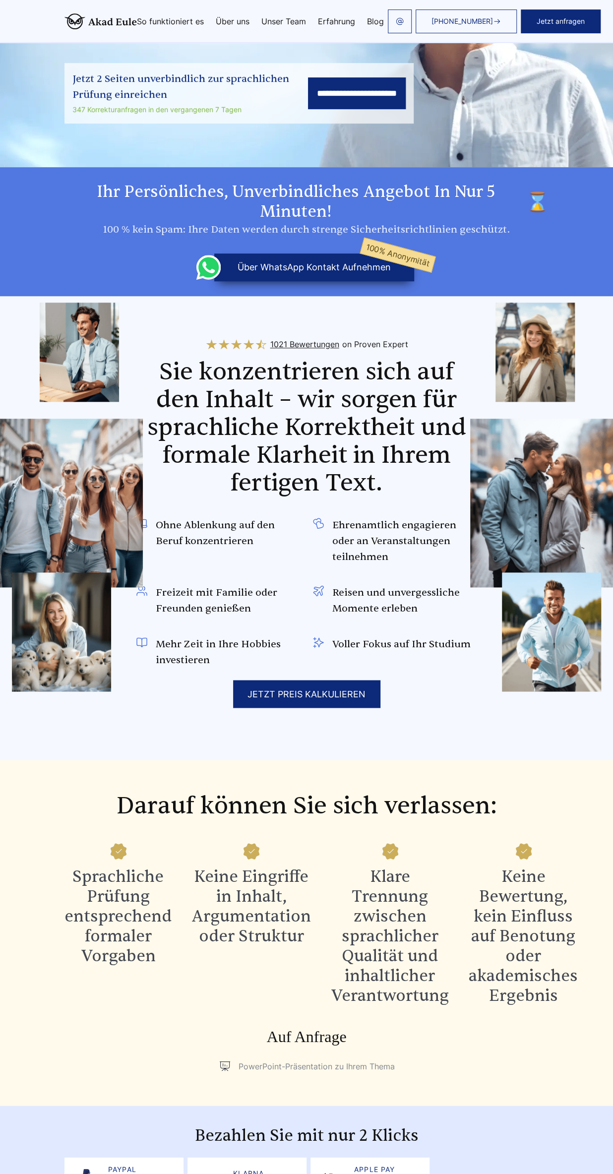
scroll to position [0, 0]
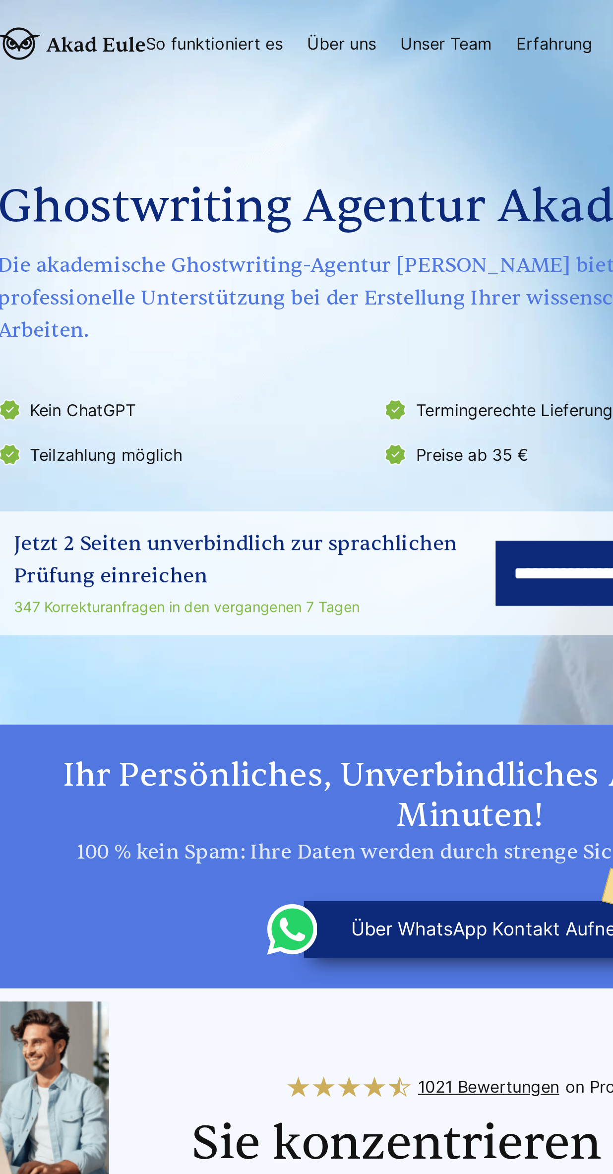
click at [188, 25] on link "So funktioniert es" at bounding box center [170, 21] width 67 height 8
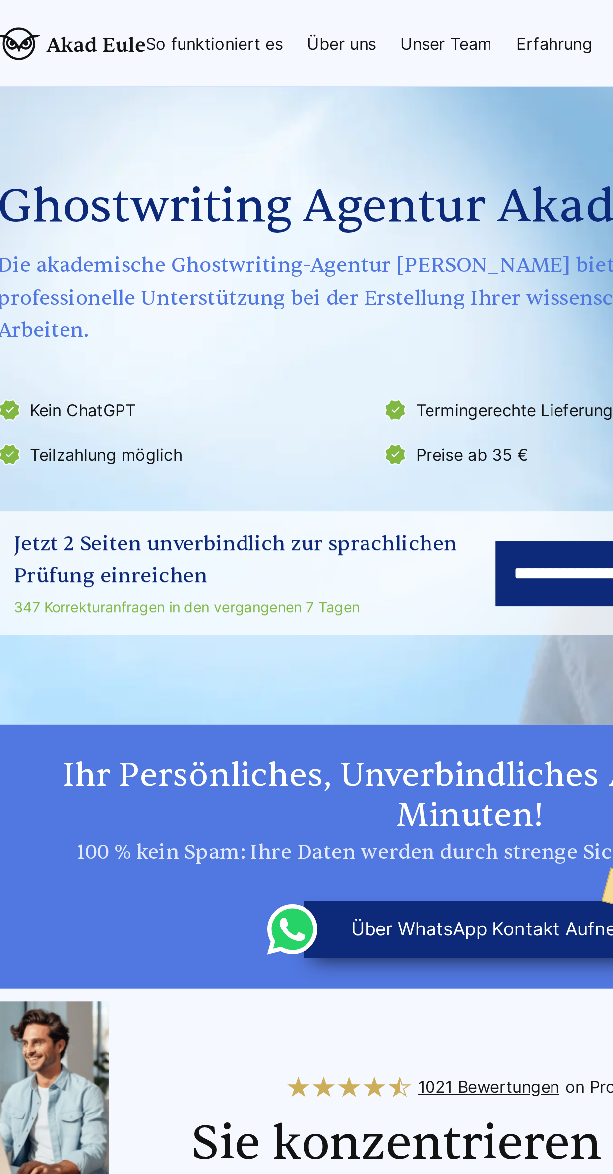
scroll to position [1998, 0]
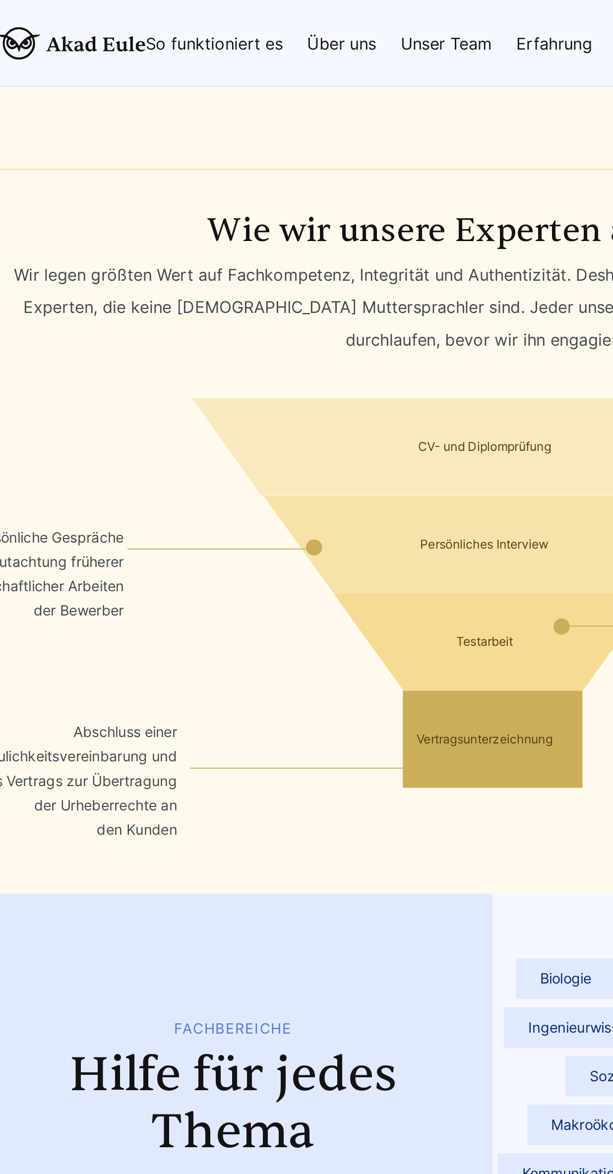
click at [291, 21] on link "Unser Team" at bounding box center [283, 21] width 45 height 8
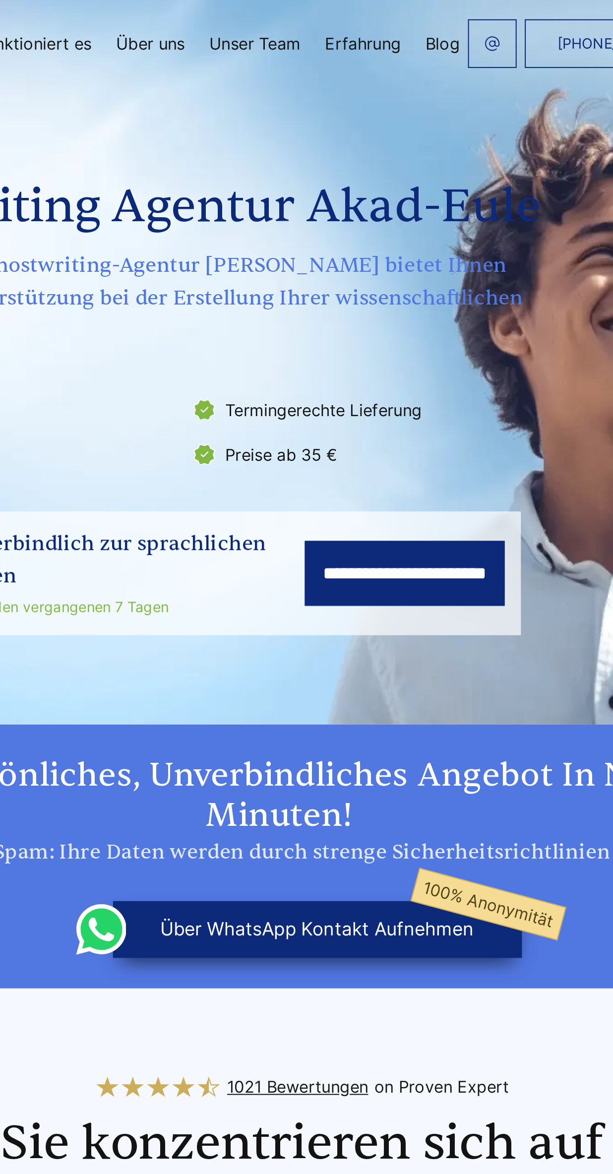
click at [243, 23] on link "Über uns" at bounding box center [233, 21] width 34 height 8
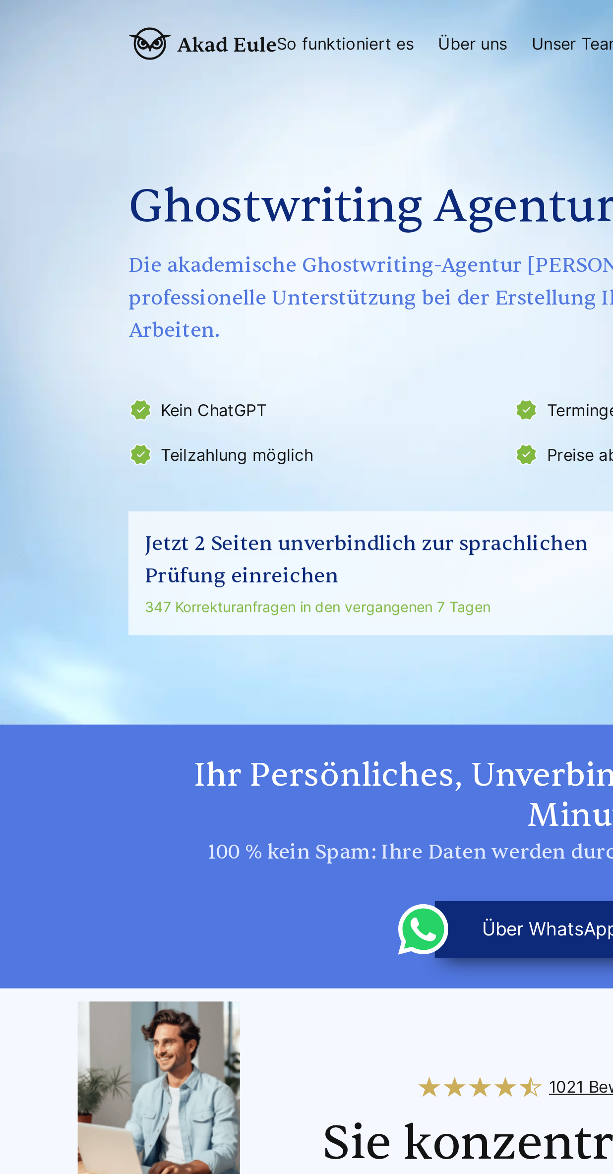
click at [107, 18] on img at bounding box center [100, 21] width 72 height 16
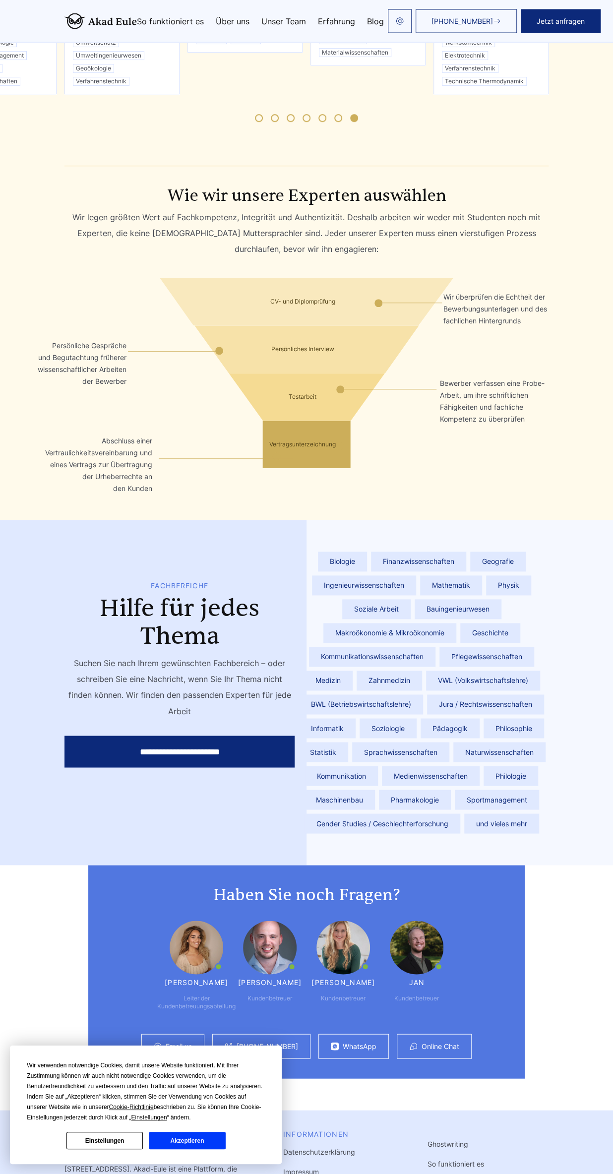
scroll to position [1986, 0]
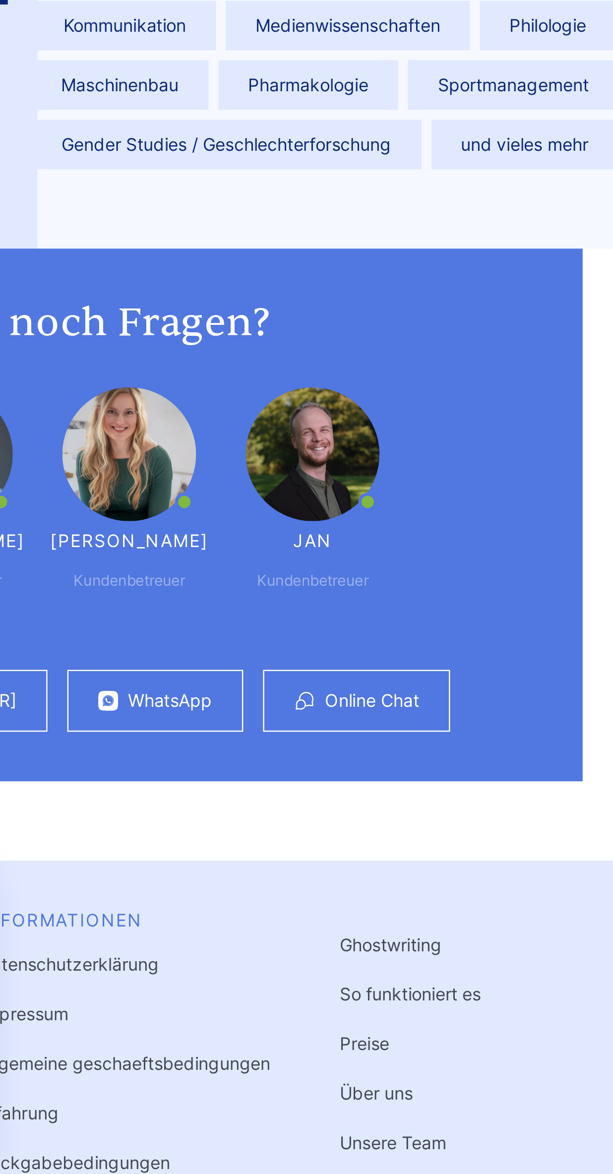
click at [443, 1109] on link "Preise" at bounding box center [438, 1113] width 20 height 8
click at [442, 1109] on link "Preise" at bounding box center [438, 1113] width 20 height 8
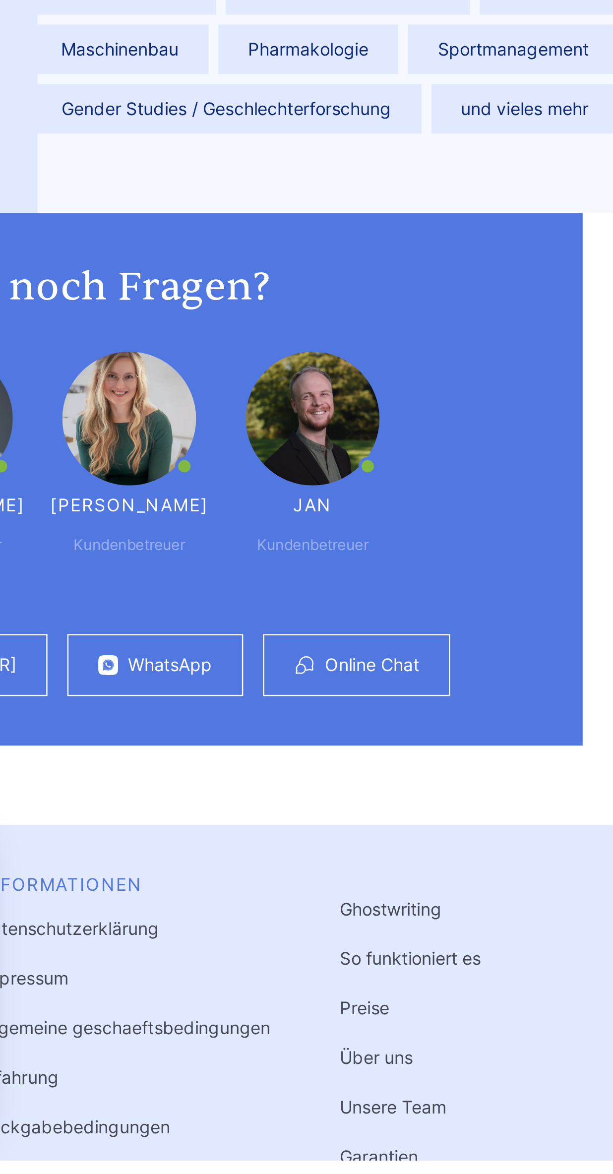
click at [441, 1109] on link "Preise" at bounding box center [438, 1113] width 20 height 8
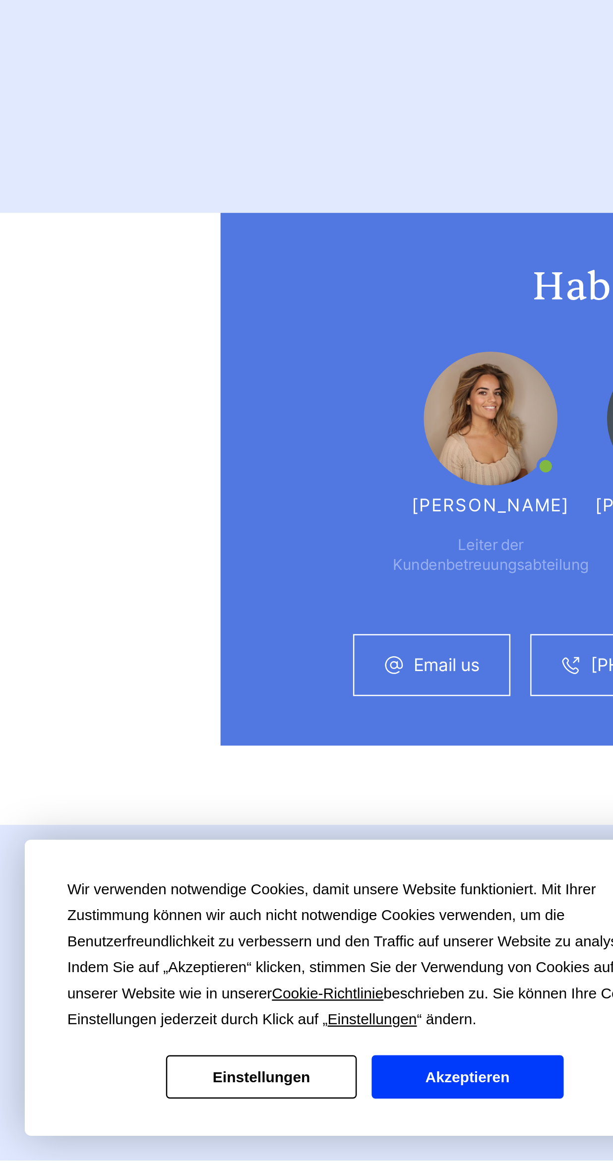
click at [190, 1142] on button "Akzeptieren" at bounding box center [187, 1140] width 76 height 17
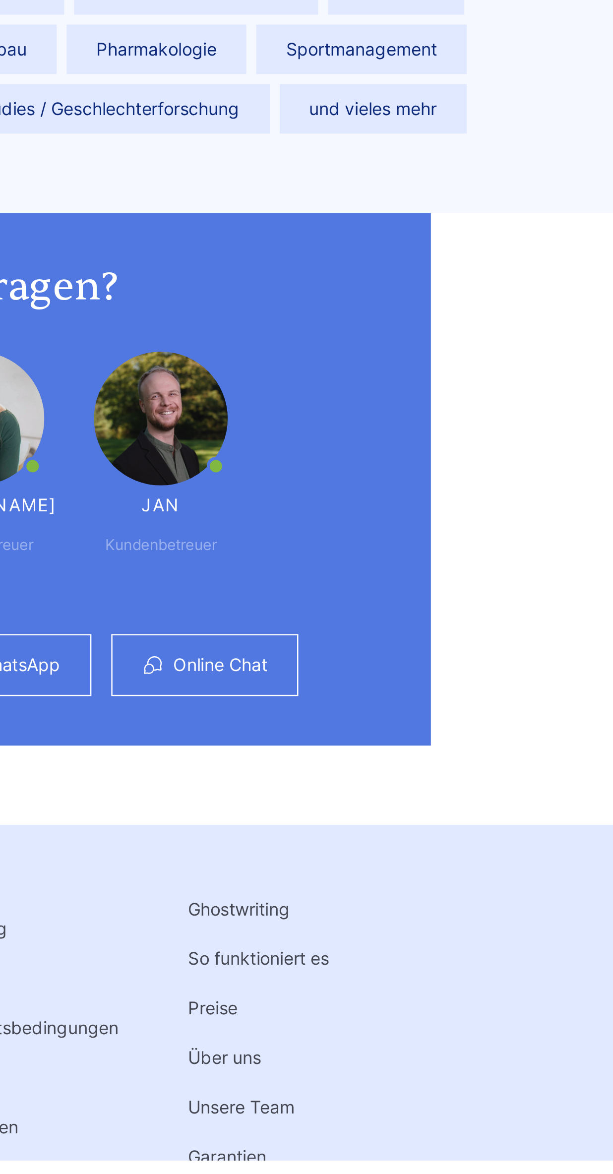
scroll to position [1986, 0]
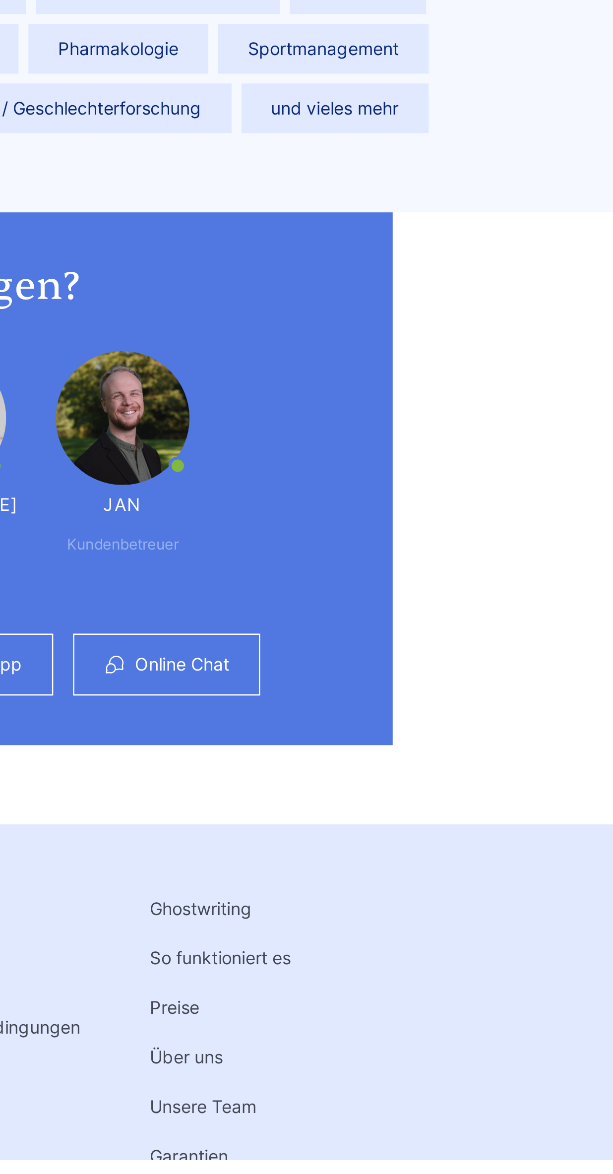
click at [442, 1109] on link "Preise" at bounding box center [438, 1113] width 20 height 8
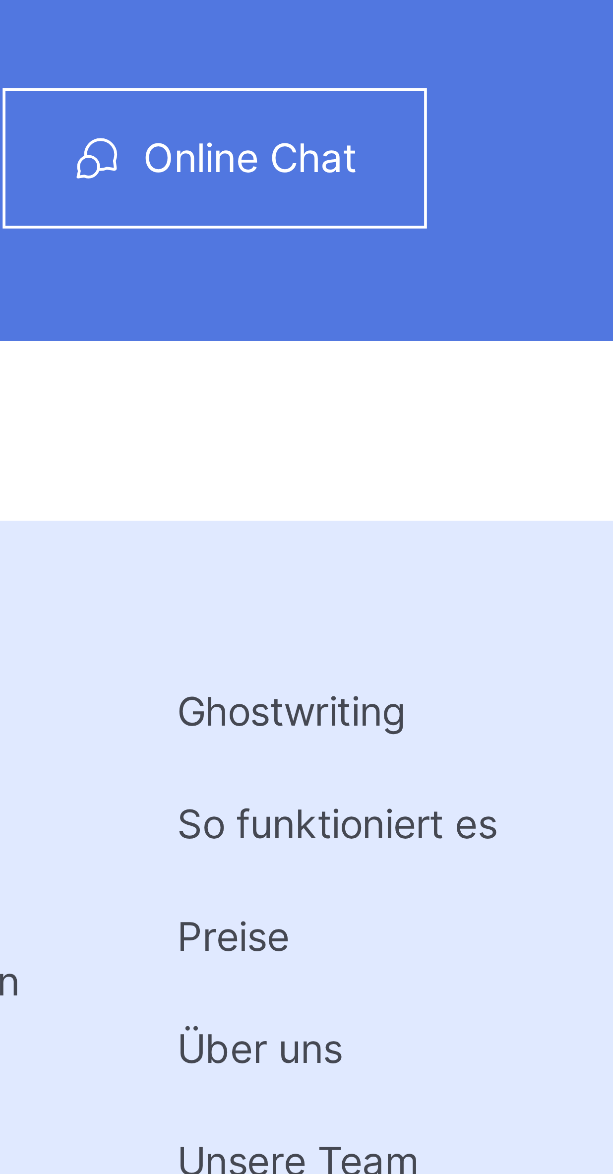
click at [439, 1109] on link "Preise" at bounding box center [438, 1113] width 20 height 8
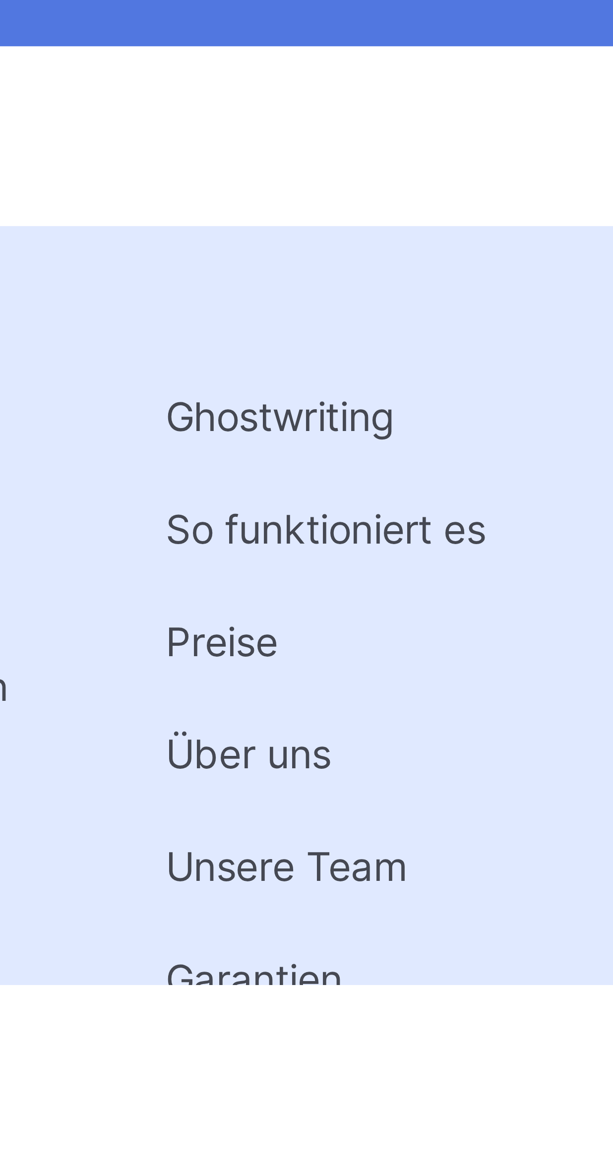
click at [450, 1169] on link "Garantien" at bounding box center [443, 1173] width 31 height 8
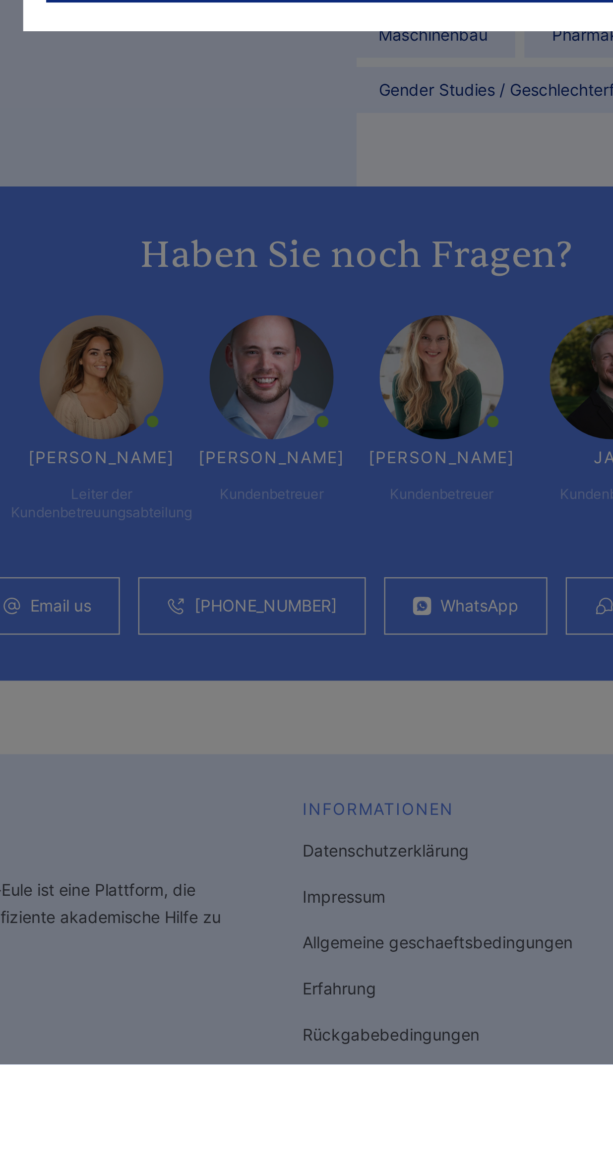
scroll to position [1986, 0]
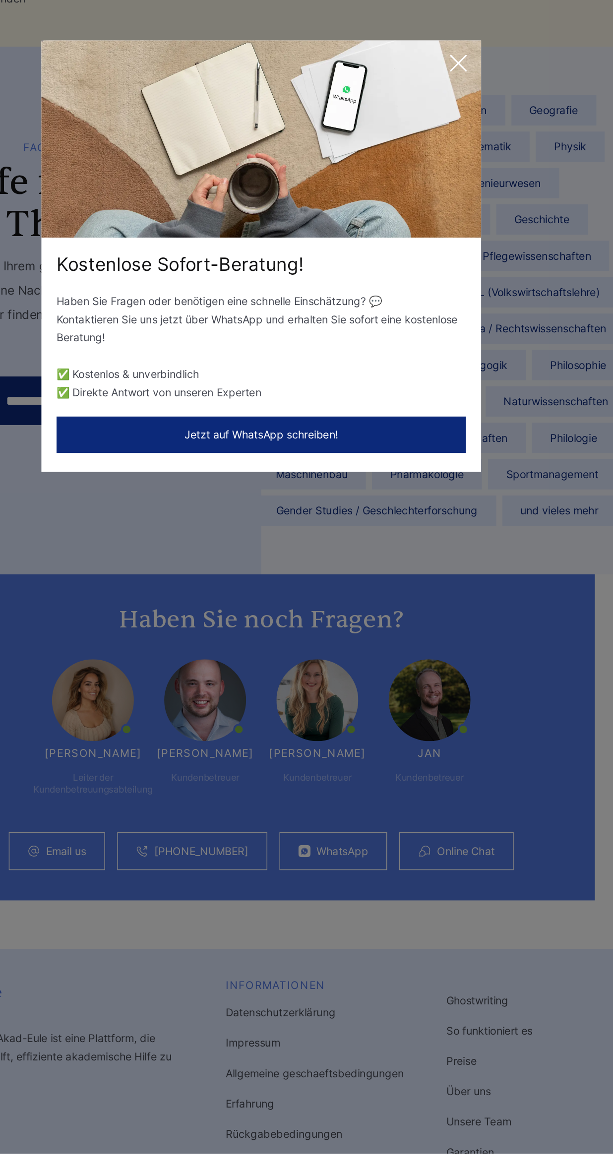
click at [440, 466] on icon at bounding box center [436, 461] width 10 height 10
